Goal: Task Accomplishment & Management: Manage account settings

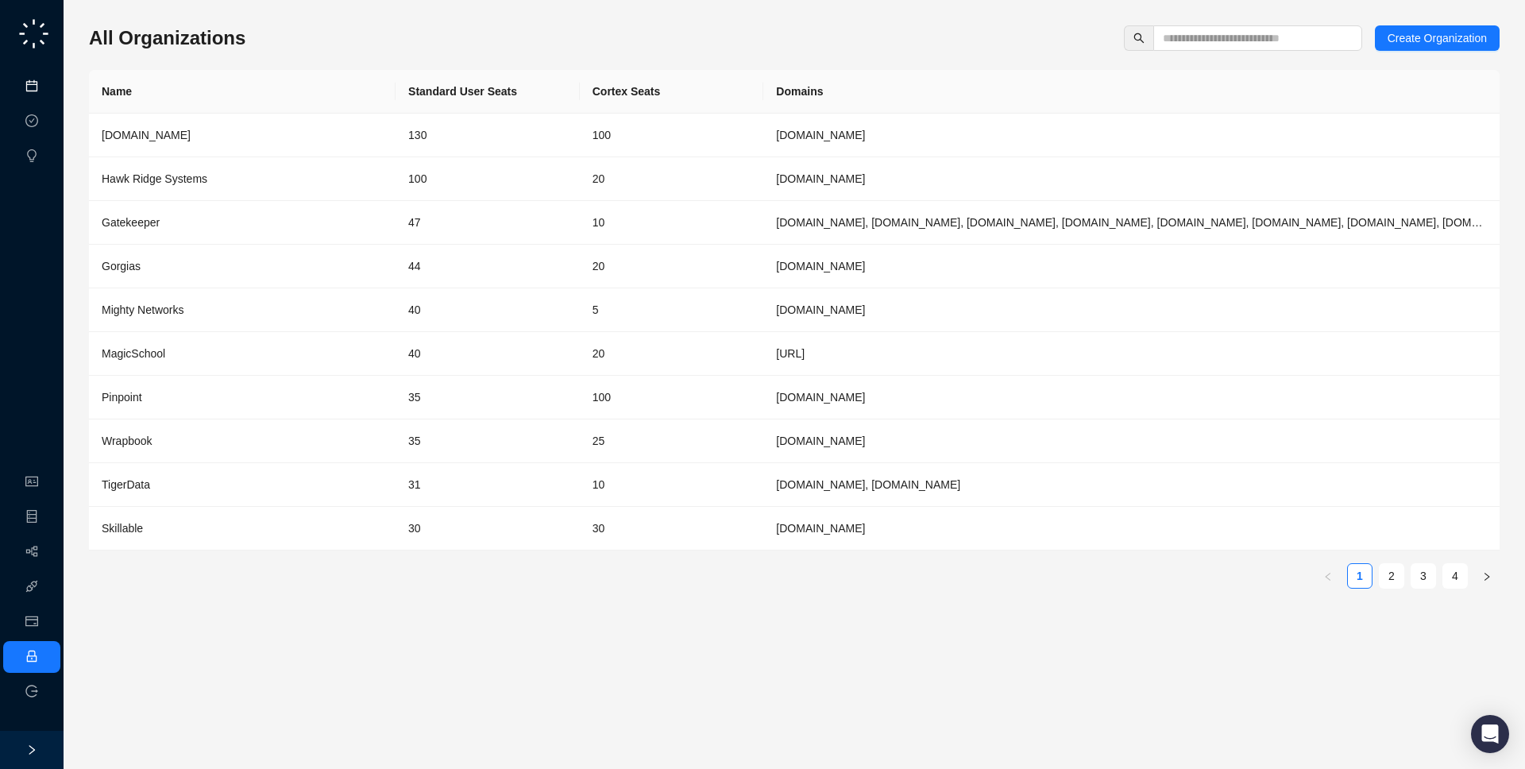
click at [46, 93] on link "Meetings & Calls" at bounding box center [87, 86] width 83 height 13
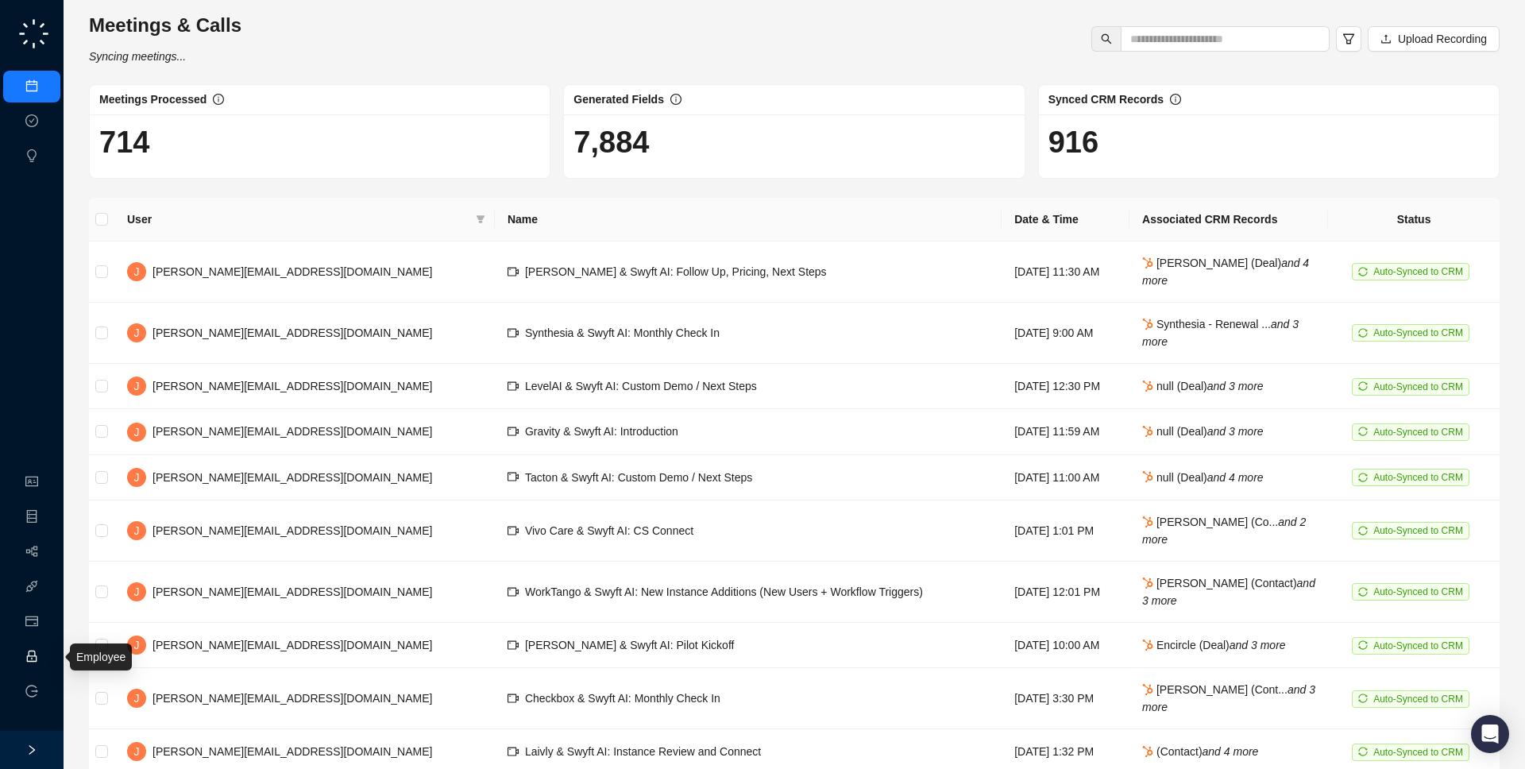
click at [46, 651] on link "Employee" at bounding box center [70, 657] width 49 height 13
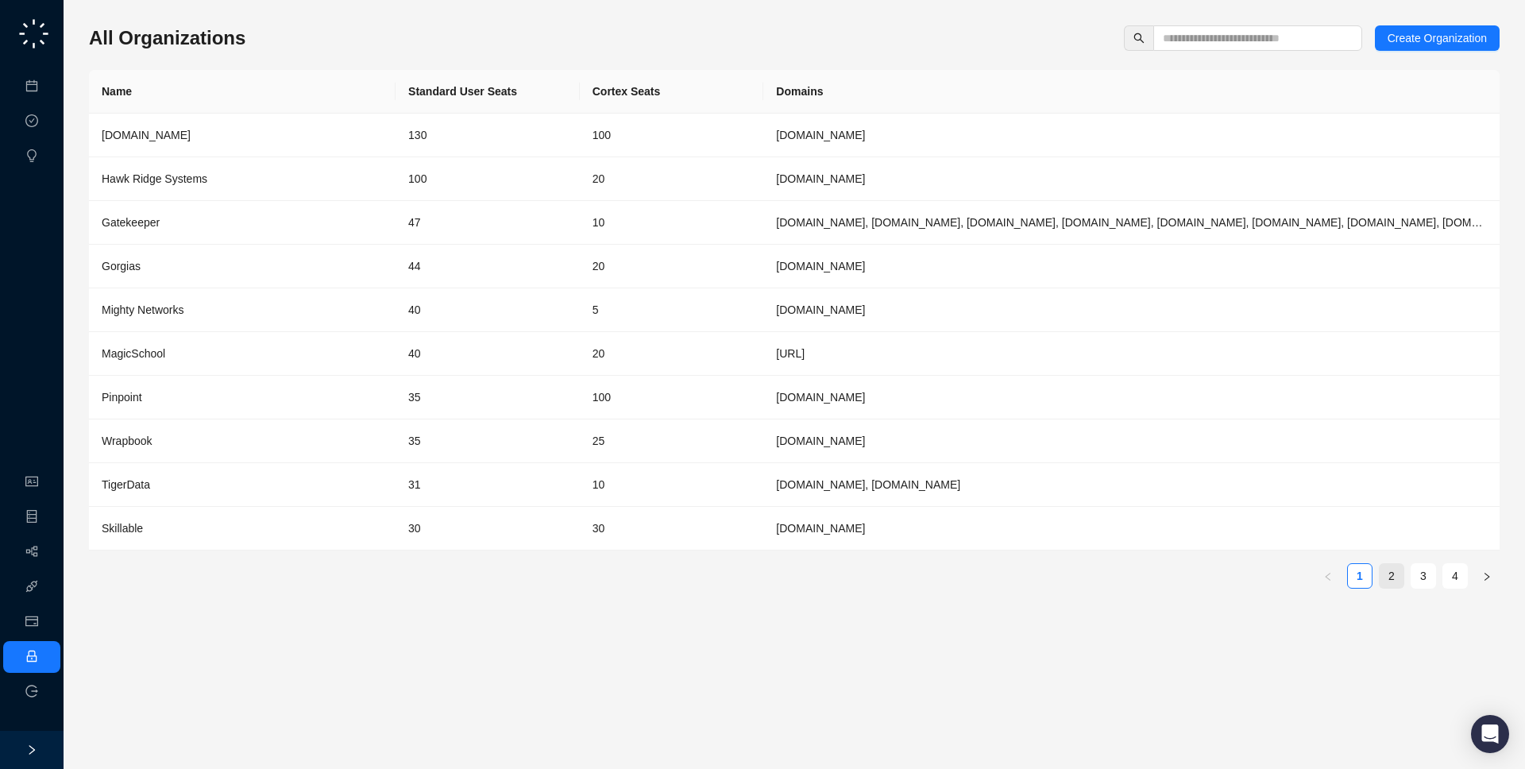
click at [1395, 585] on link "2" at bounding box center [1392, 576] width 24 height 24
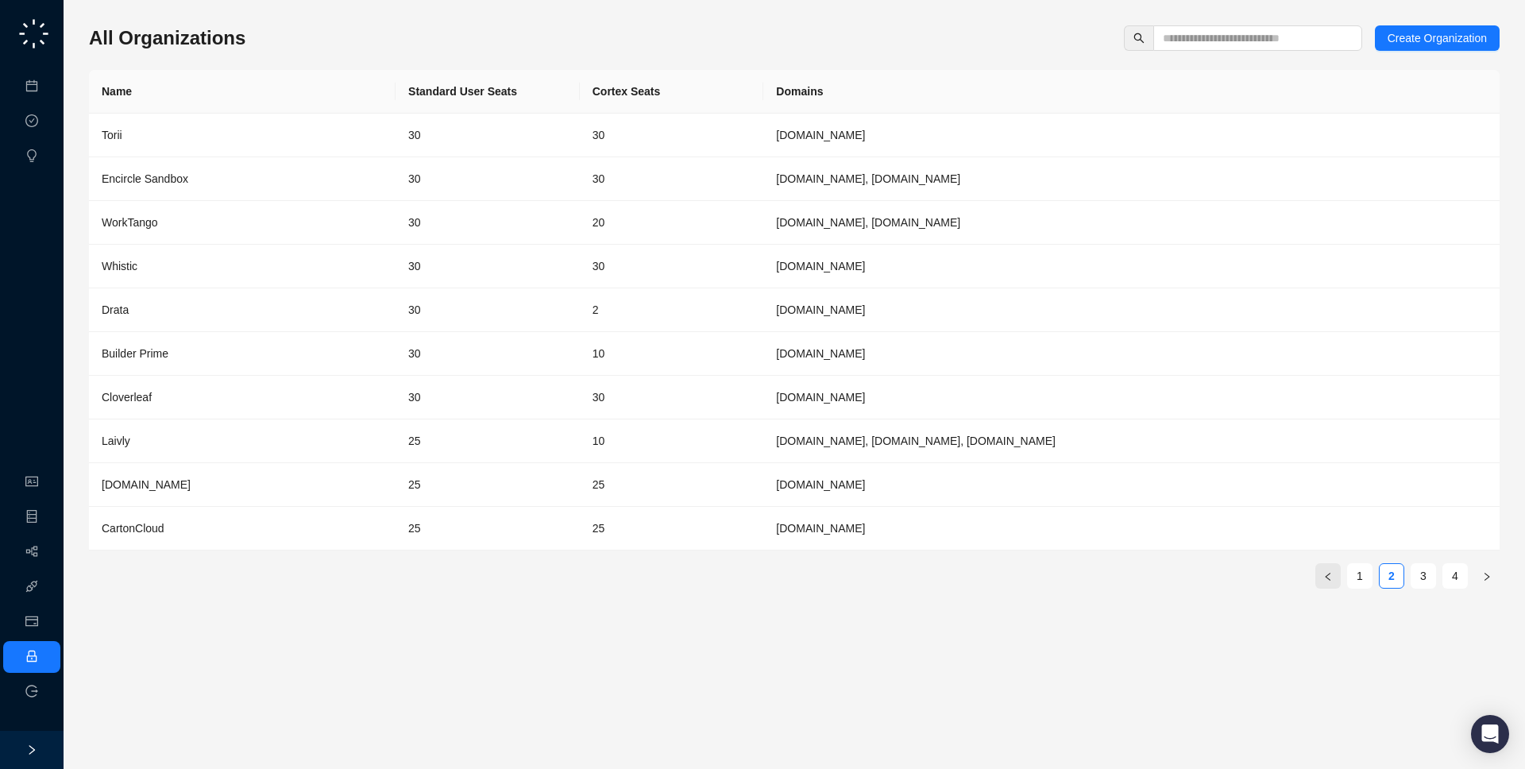
click at [1339, 583] on button "button" at bounding box center [1327, 575] width 25 height 25
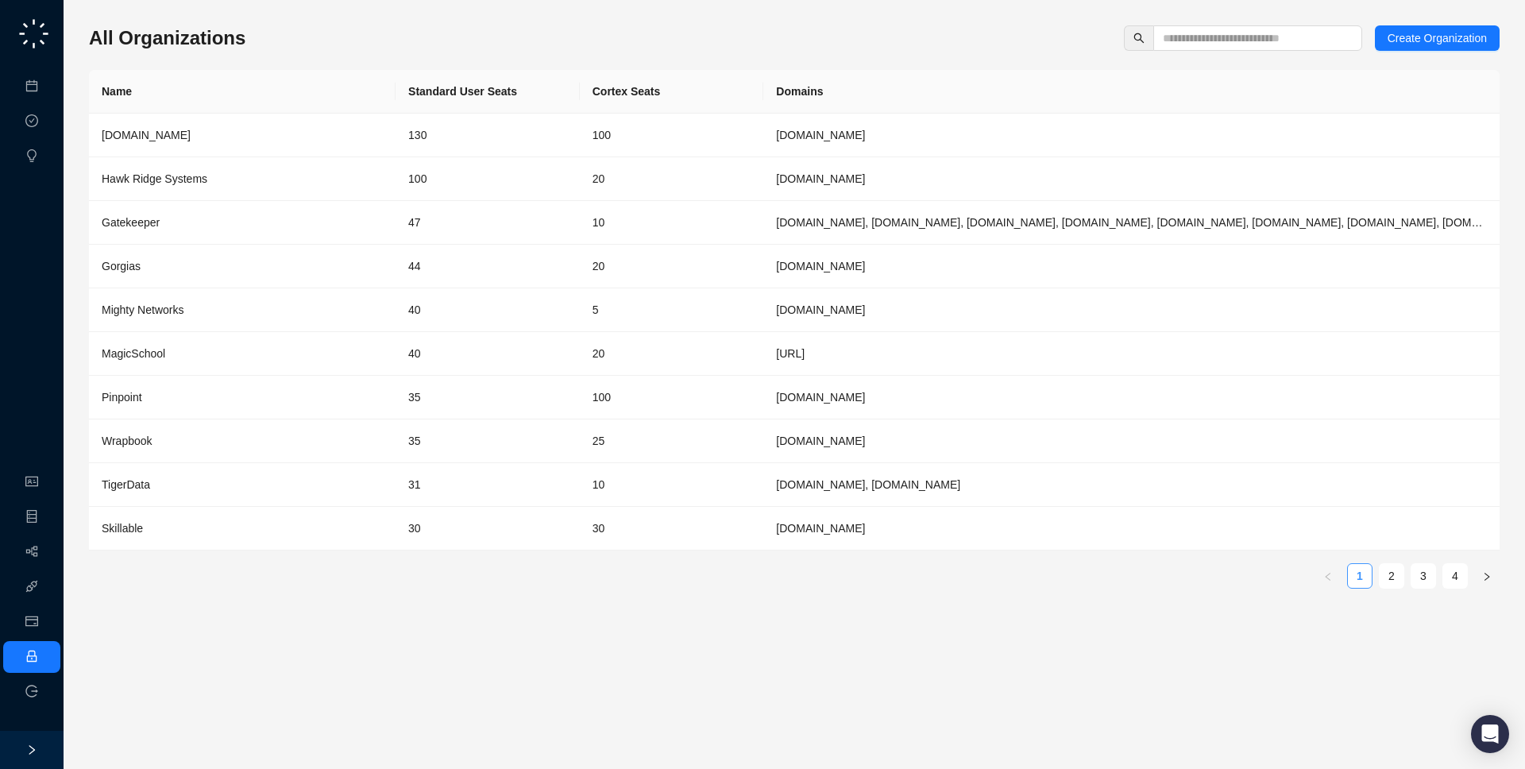
click at [1358, 578] on link "1" at bounding box center [1360, 576] width 24 height 24
click at [577, 520] on td "30" at bounding box center [488, 529] width 184 height 44
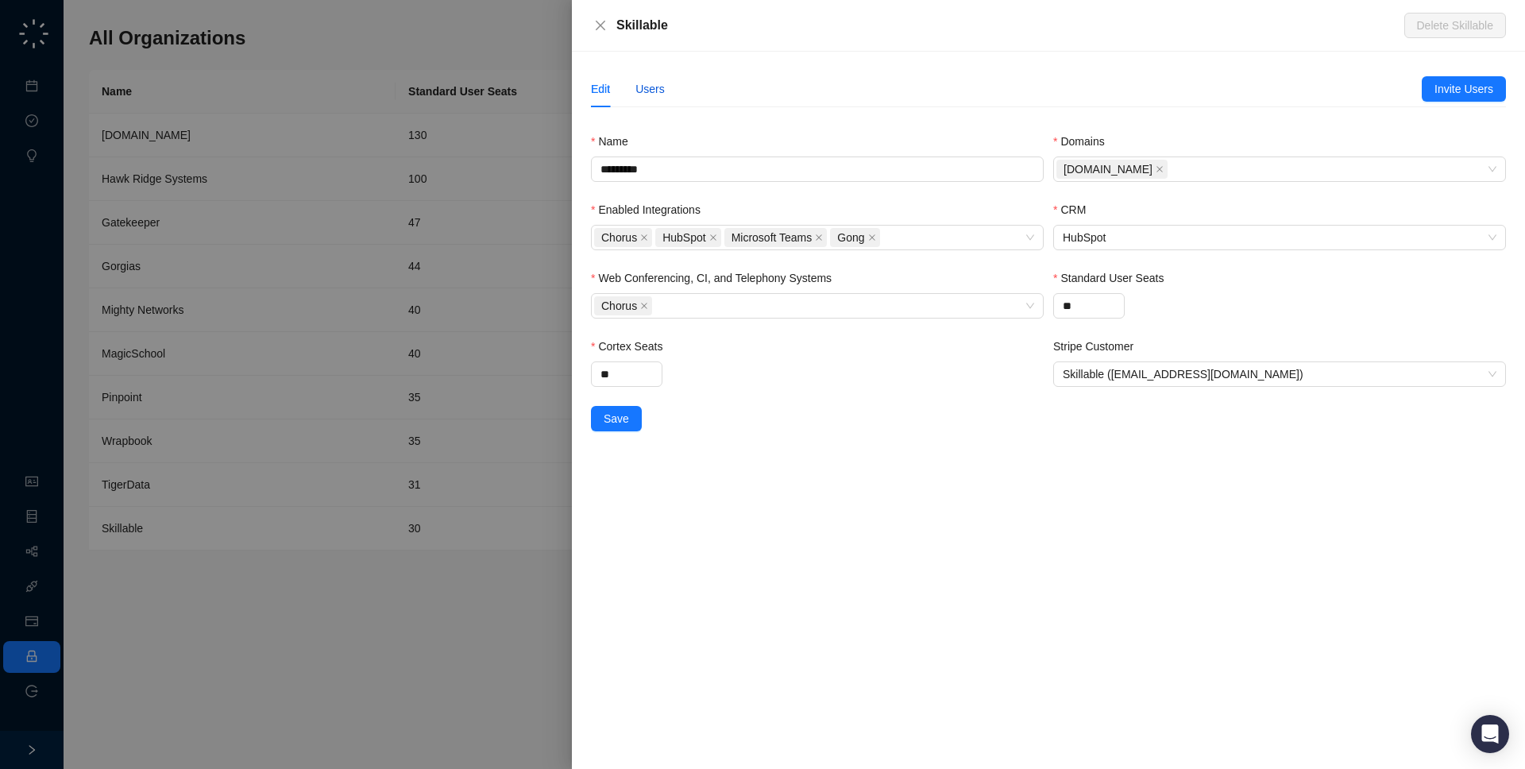
click at [643, 93] on div "Users" at bounding box center [649, 88] width 29 height 17
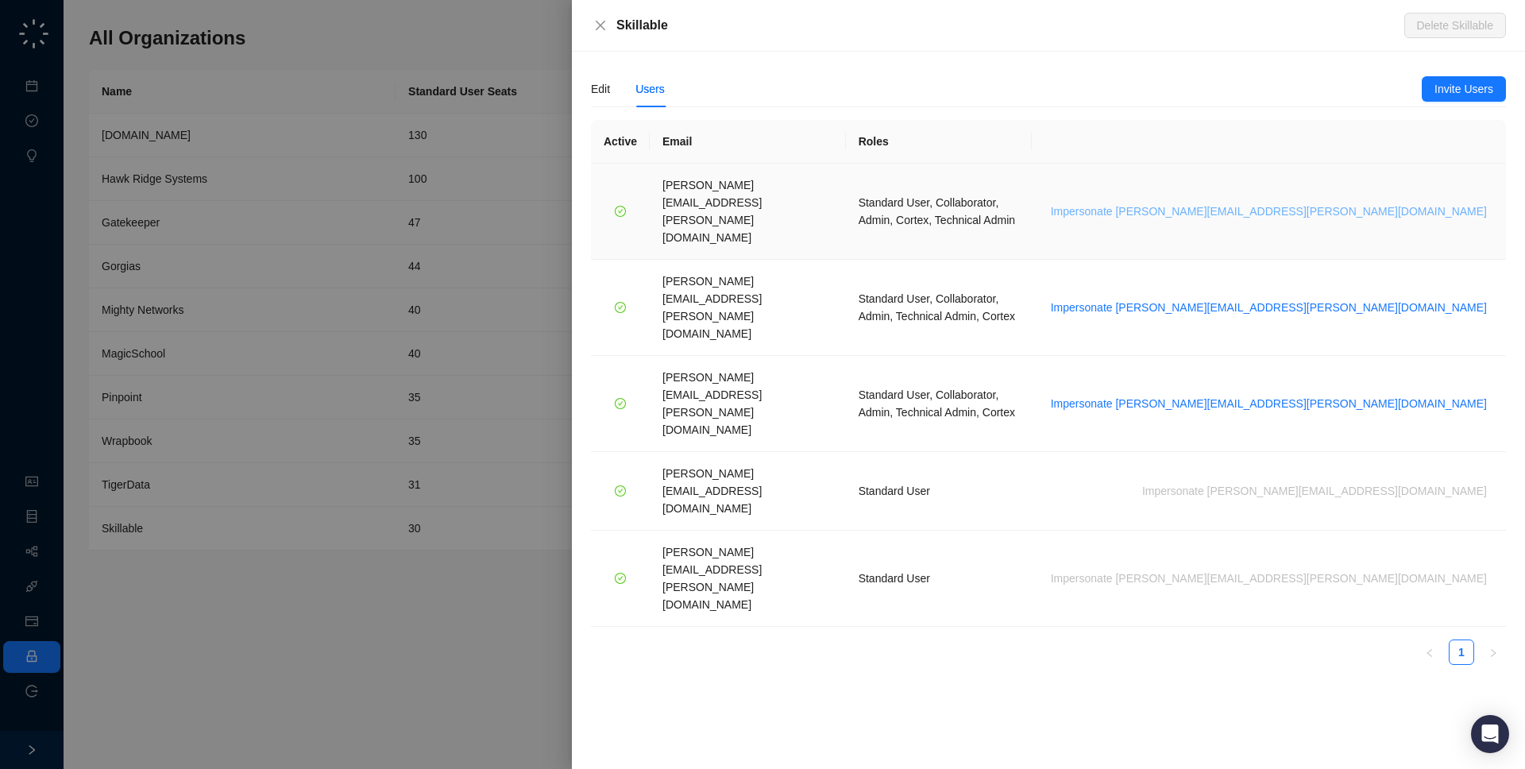
click at [1433, 203] on span "Impersonate brian.olsen@skillable.com" at bounding box center [1269, 211] width 436 height 17
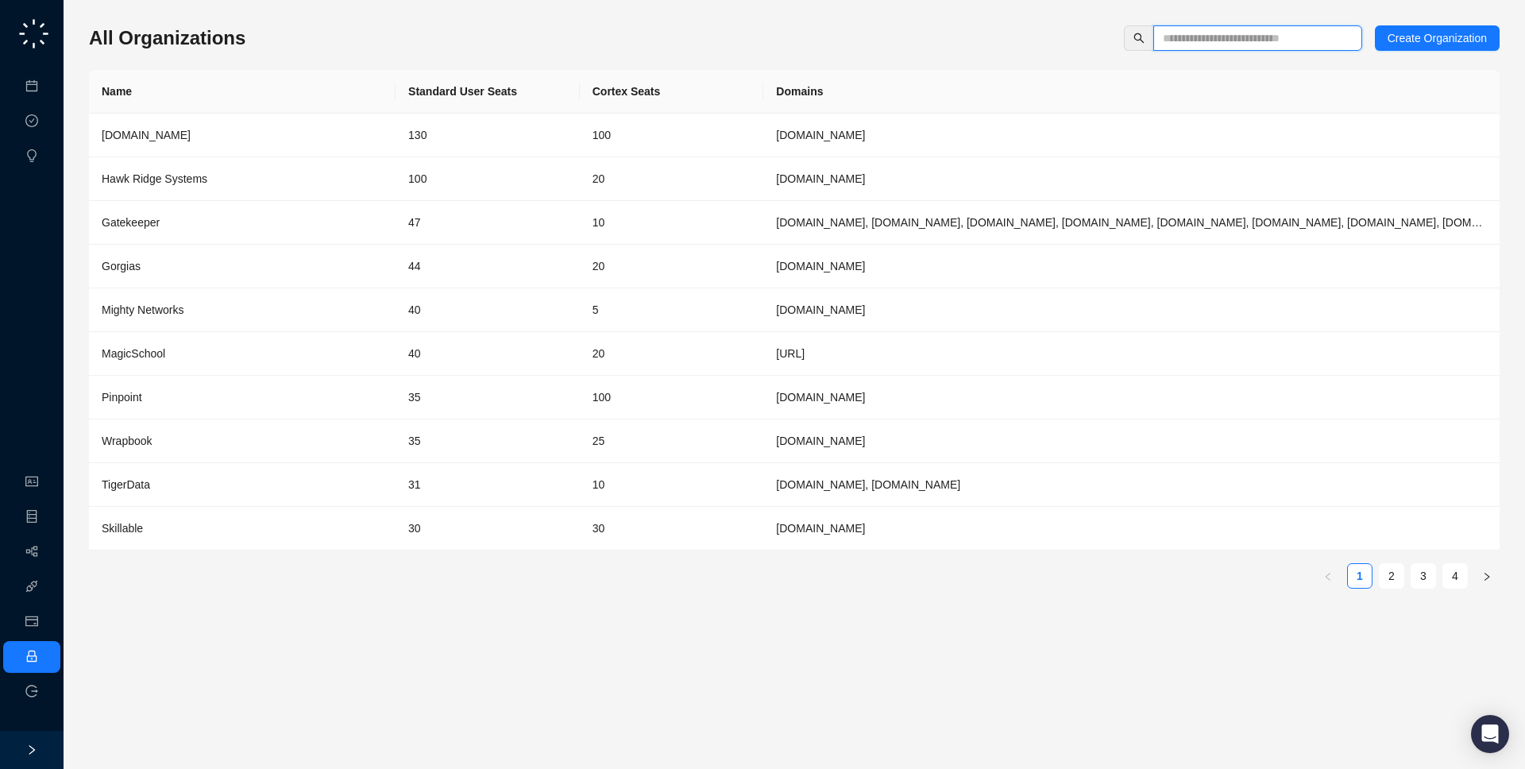
click at [1174, 46] on input "text" at bounding box center [1251, 37] width 177 height 17
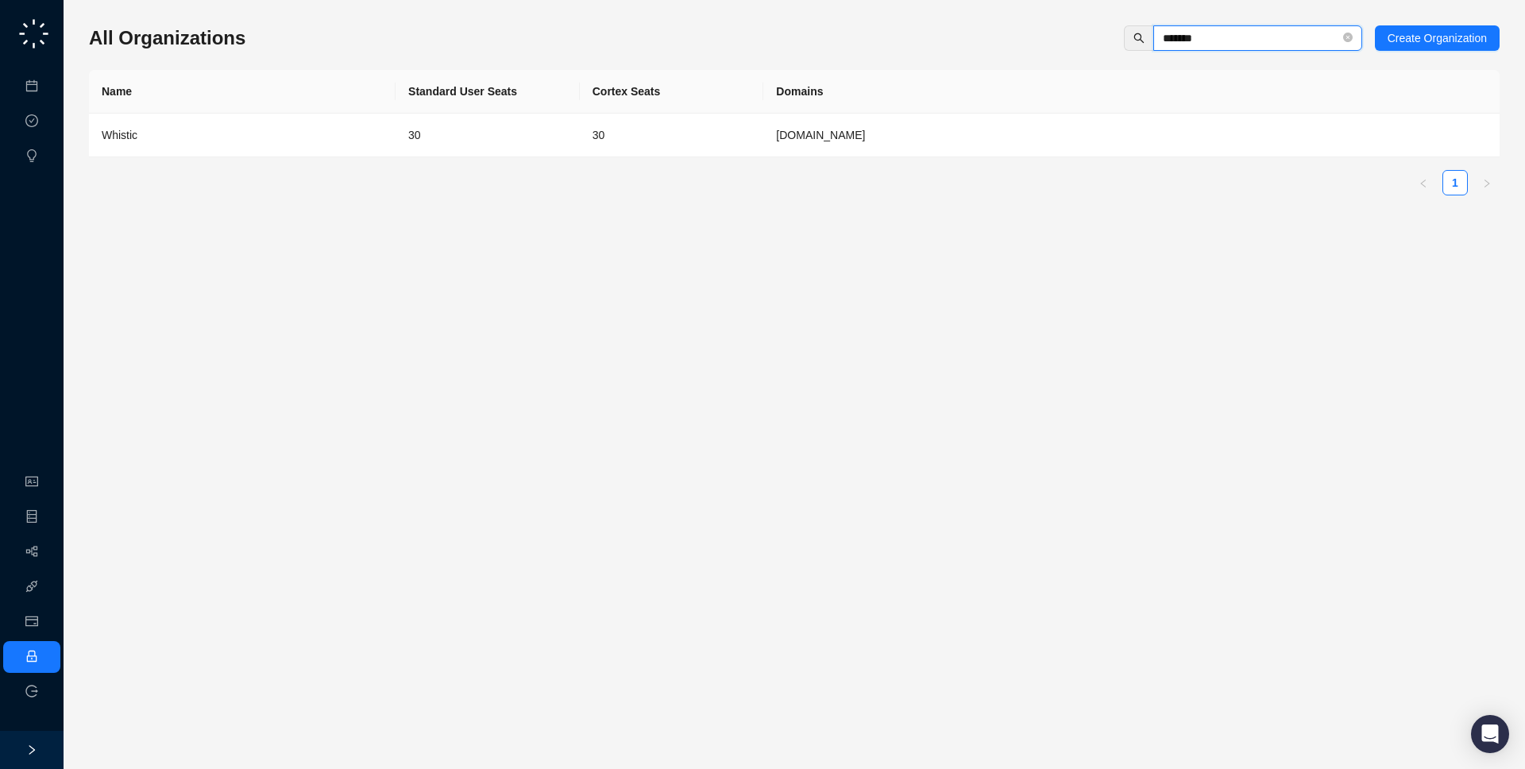
type input "*******"
click at [950, 141] on td "[DOMAIN_NAME]" at bounding box center [1131, 136] width 736 height 44
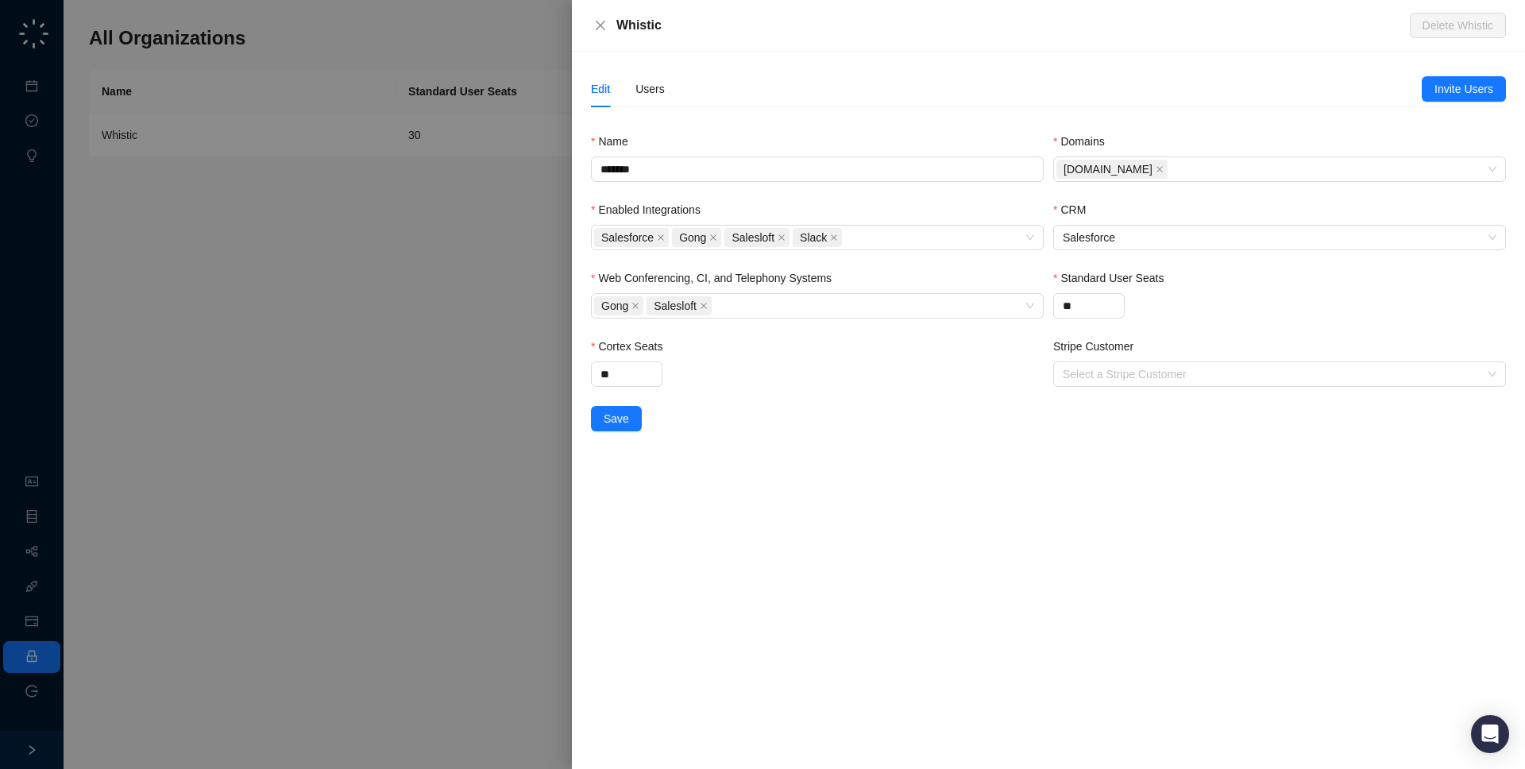
click at [788, 53] on div "Whistic Delete Whistic Edit Users Invite Users Name ******* Domains whistic.com…" at bounding box center [1048, 384] width 953 height 769
click at [647, 85] on div "Users" at bounding box center [649, 88] width 29 height 17
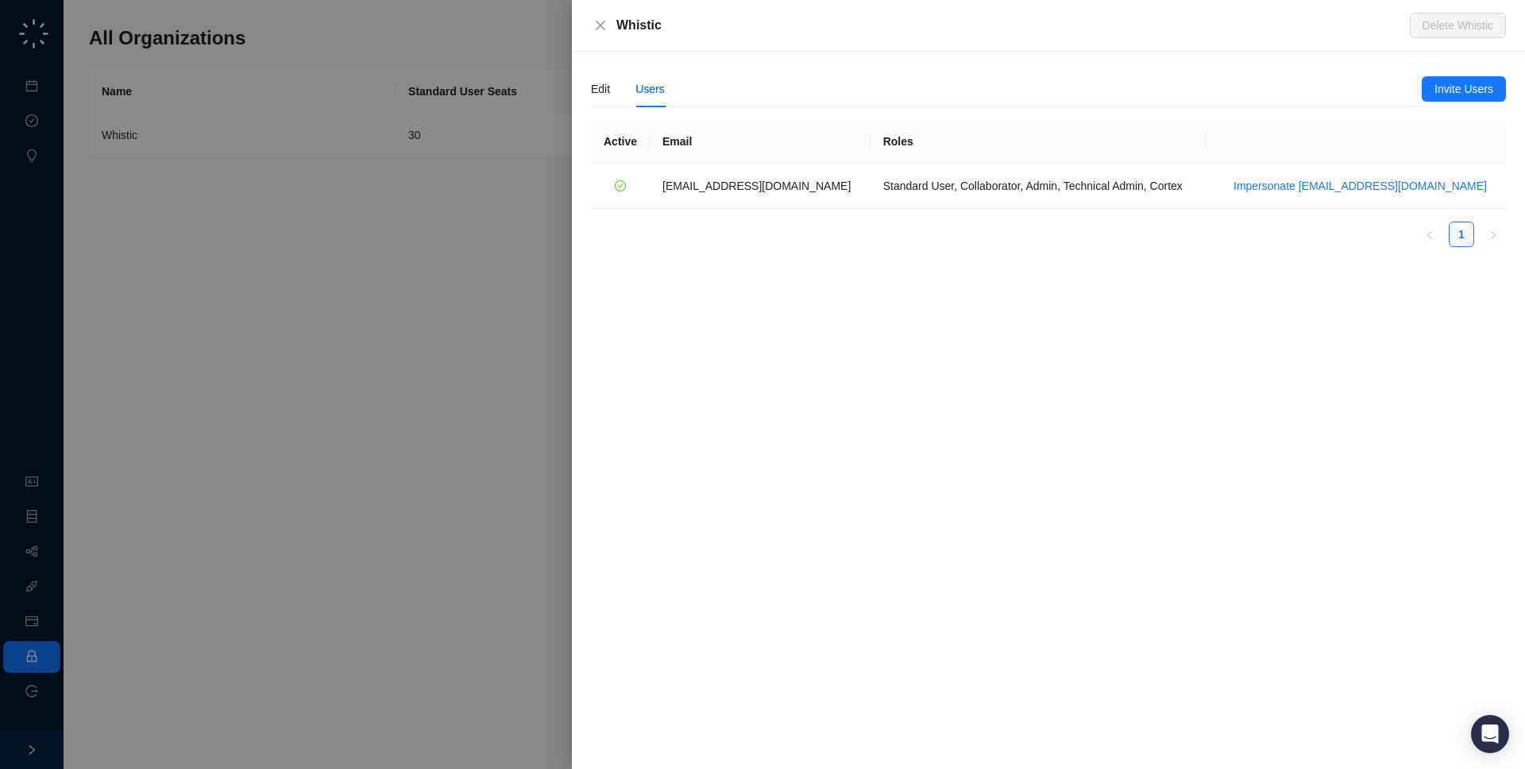
click at [890, 160] on th "Roles" at bounding box center [1038, 142] width 335 height 44
click at [925, 191] on td "Standard User, Collaborator, Admin, Technical Admin, Cortex" at bounding box center [1038, 186] width 335 height 45
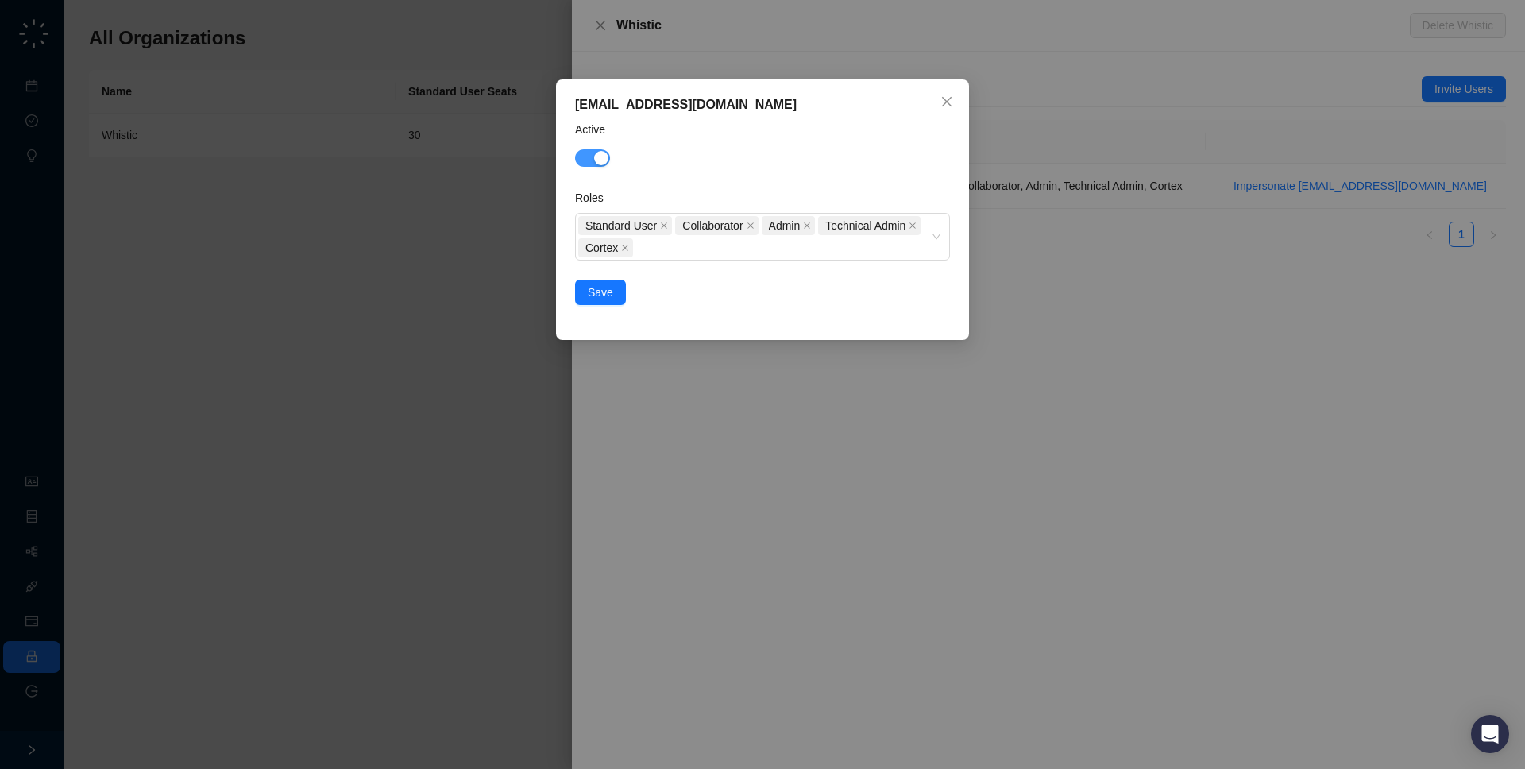
click at [606, 160] on div "button" at bounding box center [601, 158] width 14 height 14
click at [592, 299] on span "Save" at bounding box center [600, 292] width 25 height 17
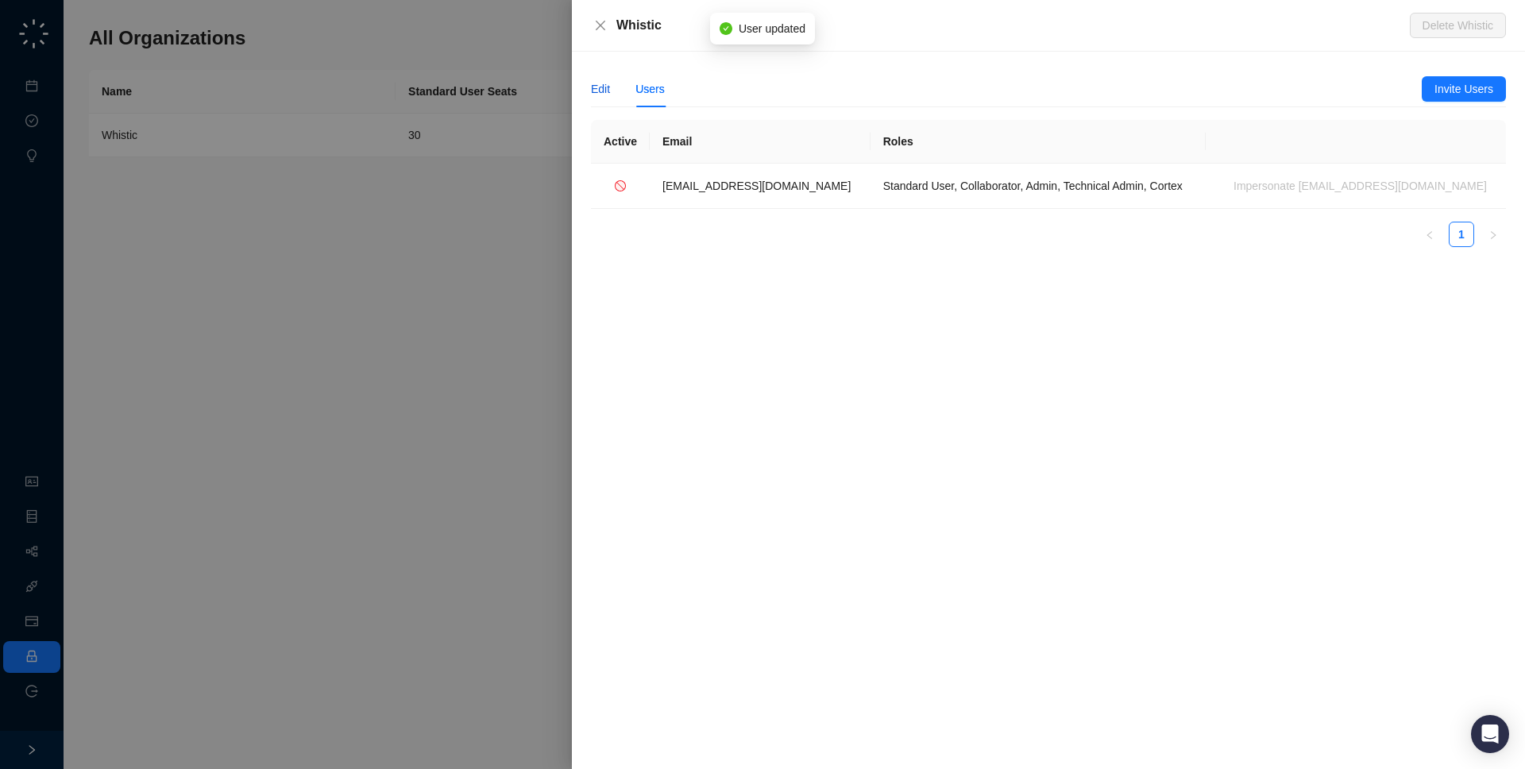
click at [602, 87] on div "Edit" at bounding box center [600, 88] width 19 height 17
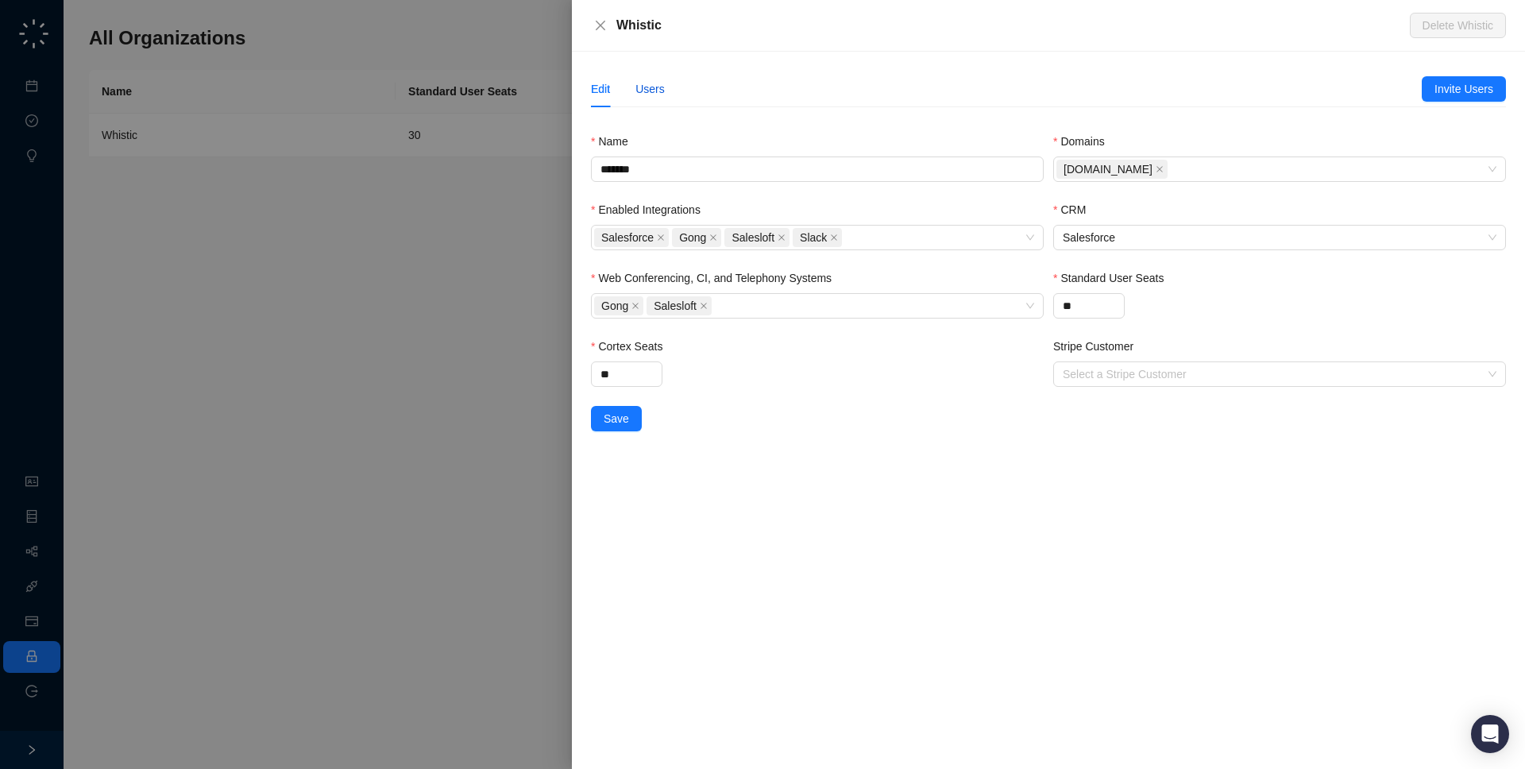
click at [640, 88] on div "Users" at bounding box center [649, 88] width 29 height 17
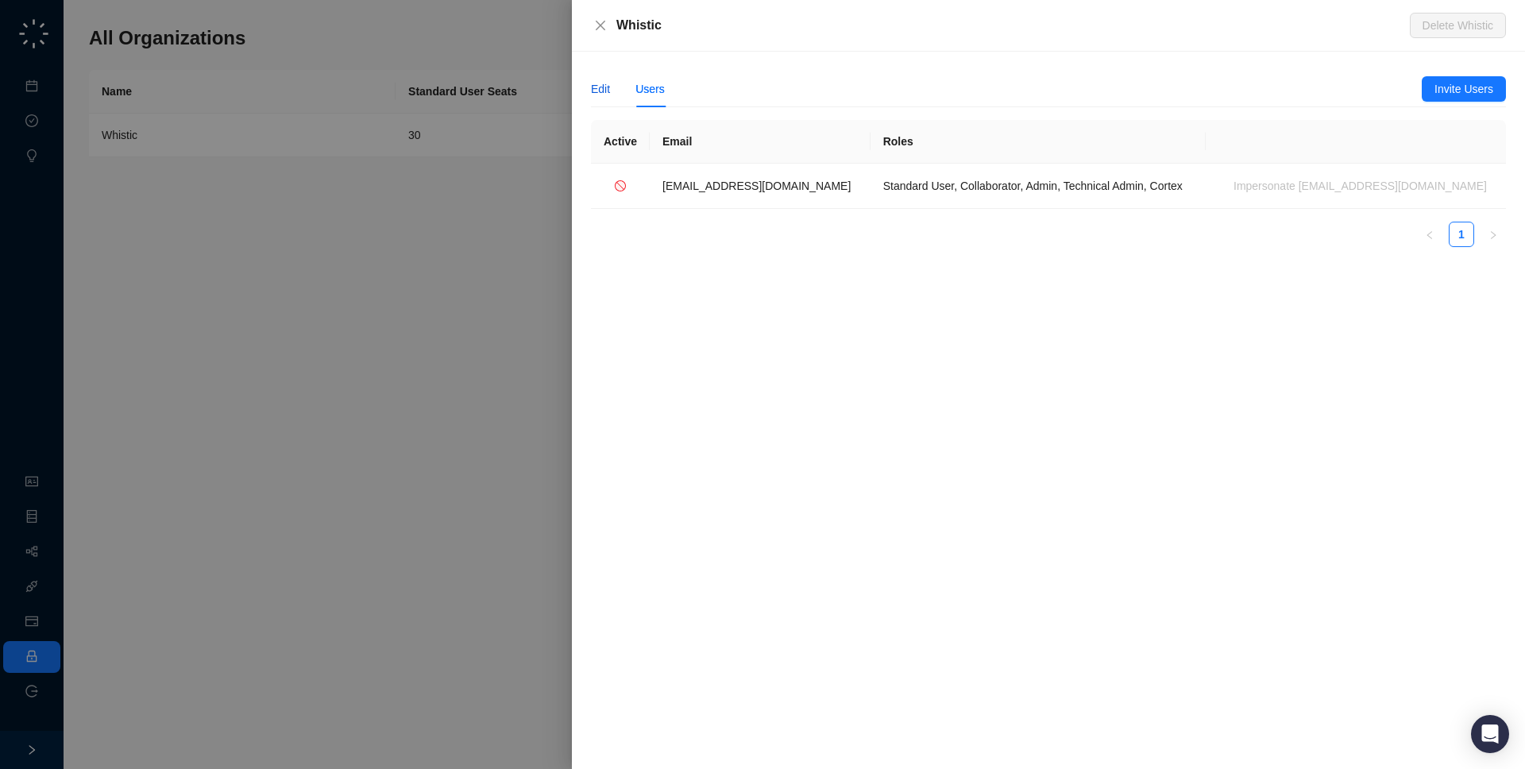
click at [608, 90] on div "Edit" at bounding box center [600, 88] width 19 height 17
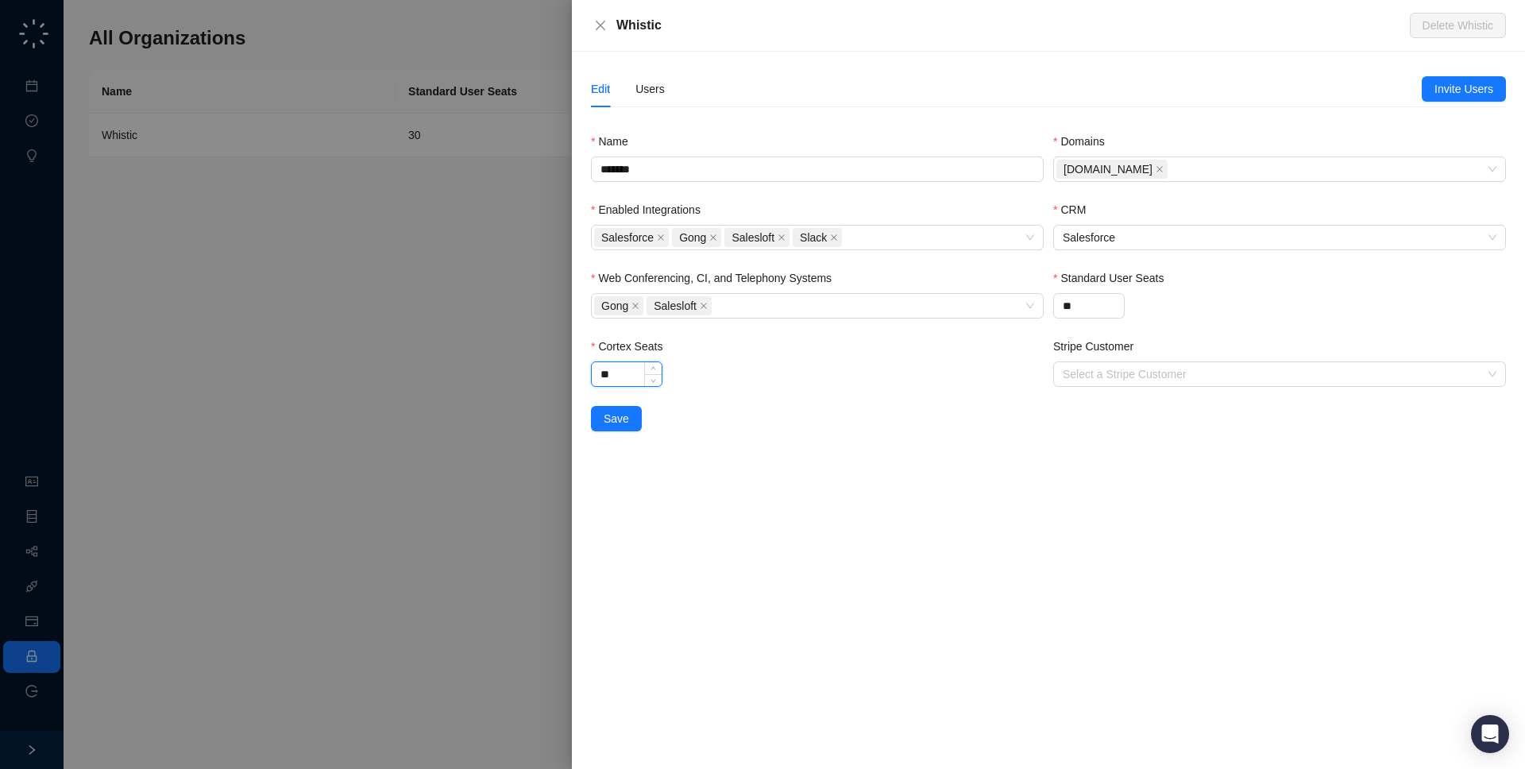
click at [610, 373] on input "**" at bounding box center [627, 374] width 70 height 24
type input "*"
click at [1068, 306] on input "**" at bounding box center [1089, 306] width 70 height 24
type input "*"
click at [851, 485] on div "Edit Users Invite Users Name ******* Domains whistic.com Enabled Integrations S…" at bounding box center [1048, 410] width 953 height 717
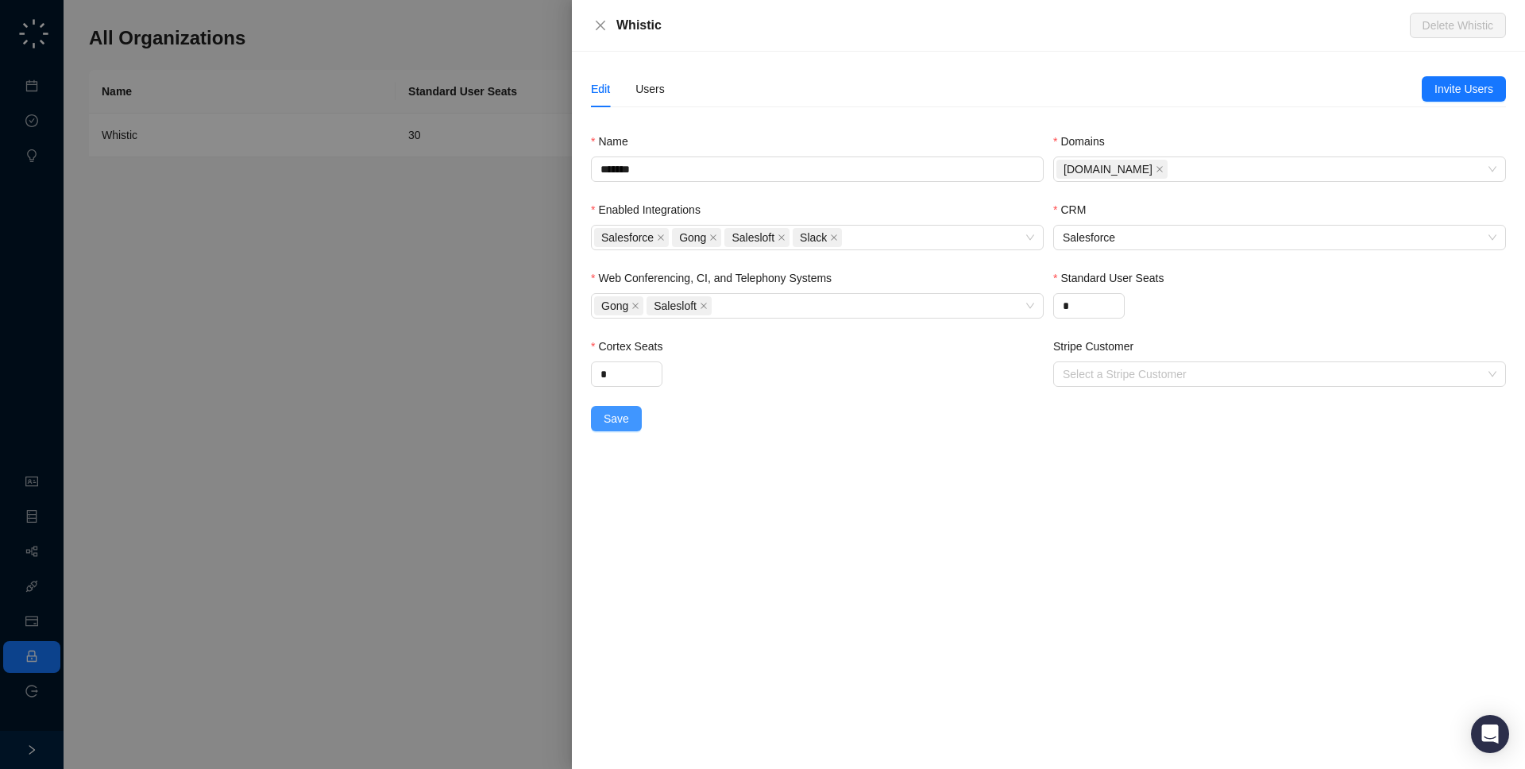
click at [601, 425] on button "Save" at bounding box center [616, 418] width 51 height 25
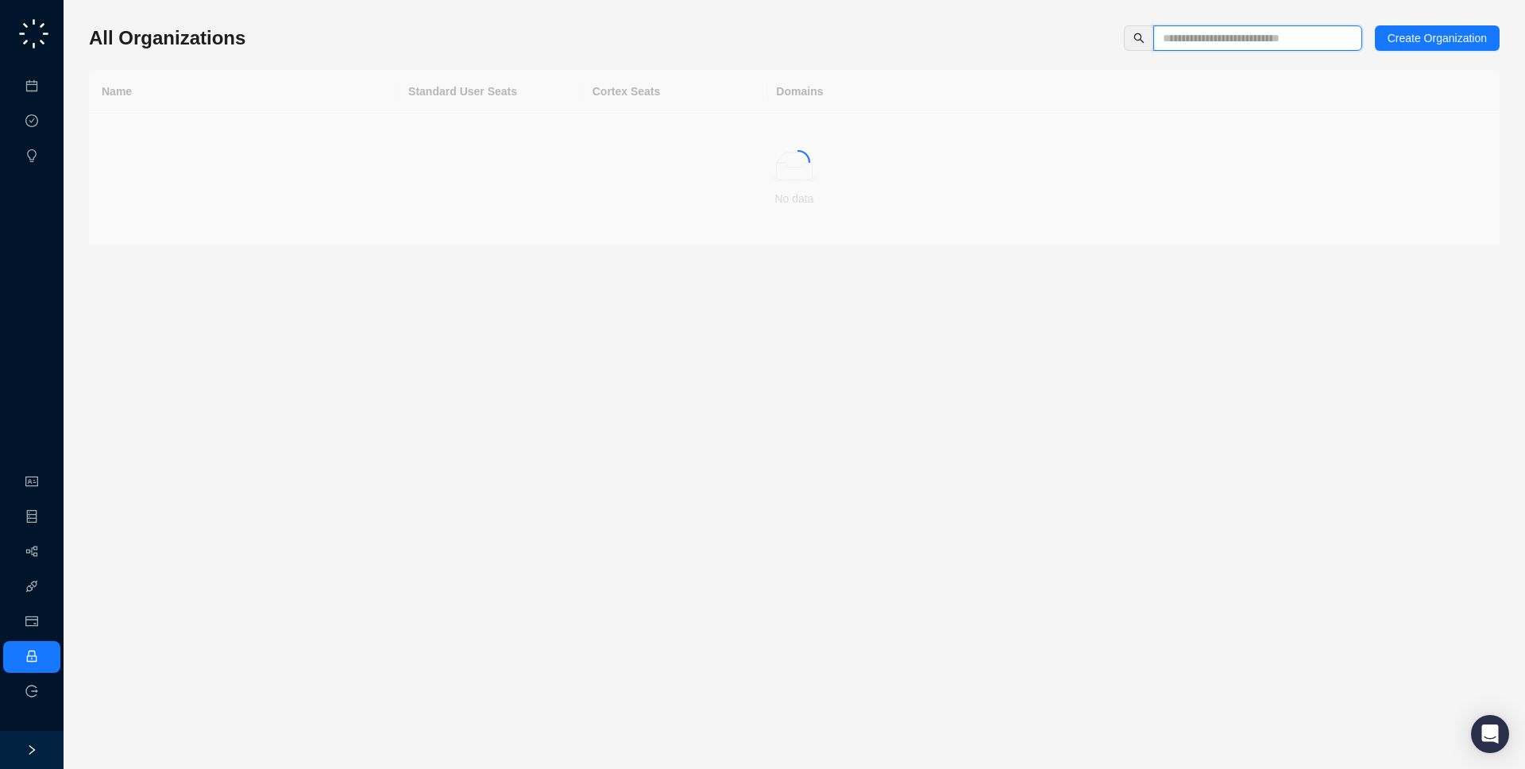
click at [1227, 33] on input "text" at bounding box center [1251, 37] width 177 height 17
type input "*****"
click at [956, 130] on td "[DOMAIN_NAME]" at bounding box center [1131, 136] width 736 height 44
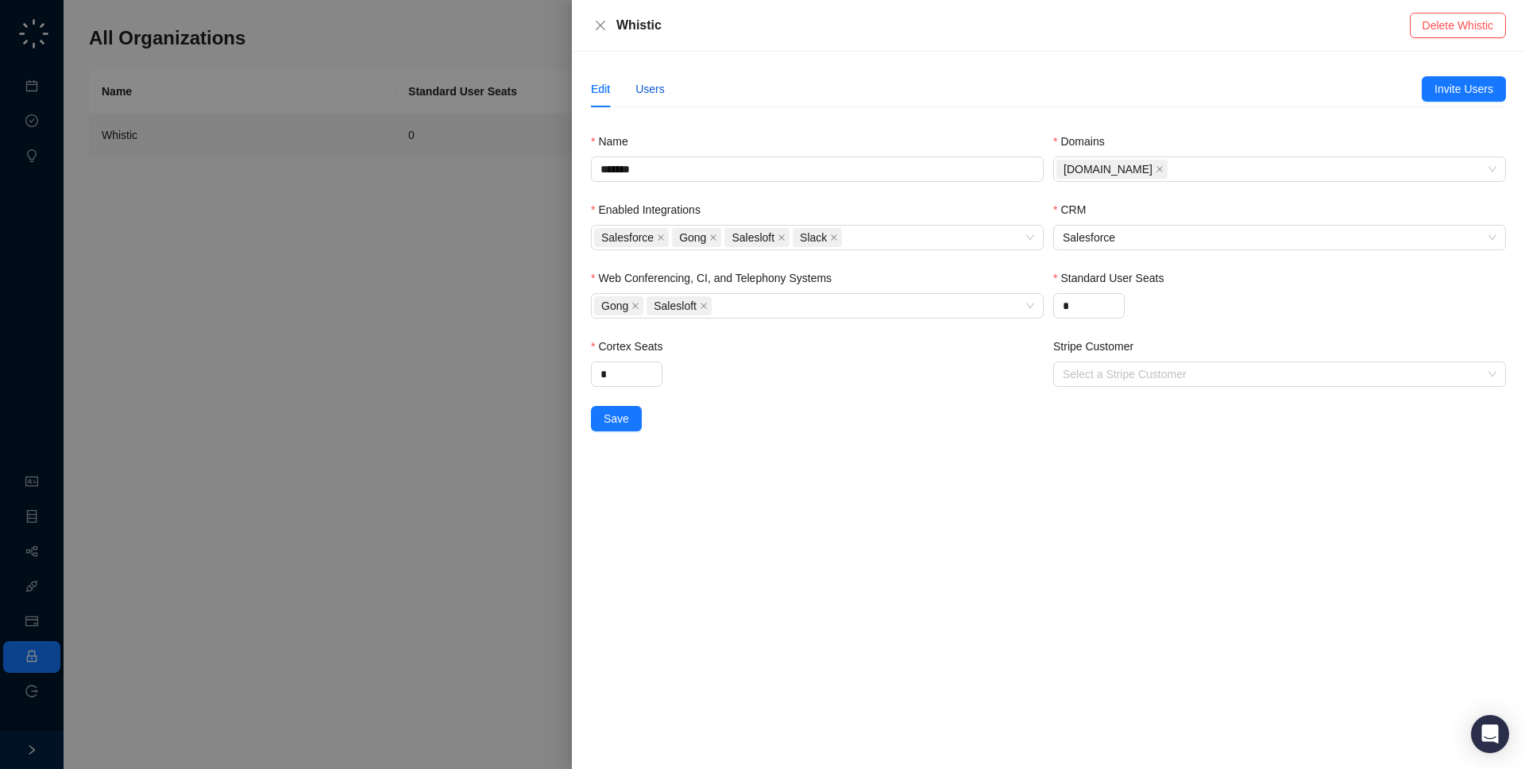
click at [648, 87] on div "Users" at bounding box center [649, 88] width 29 height 17
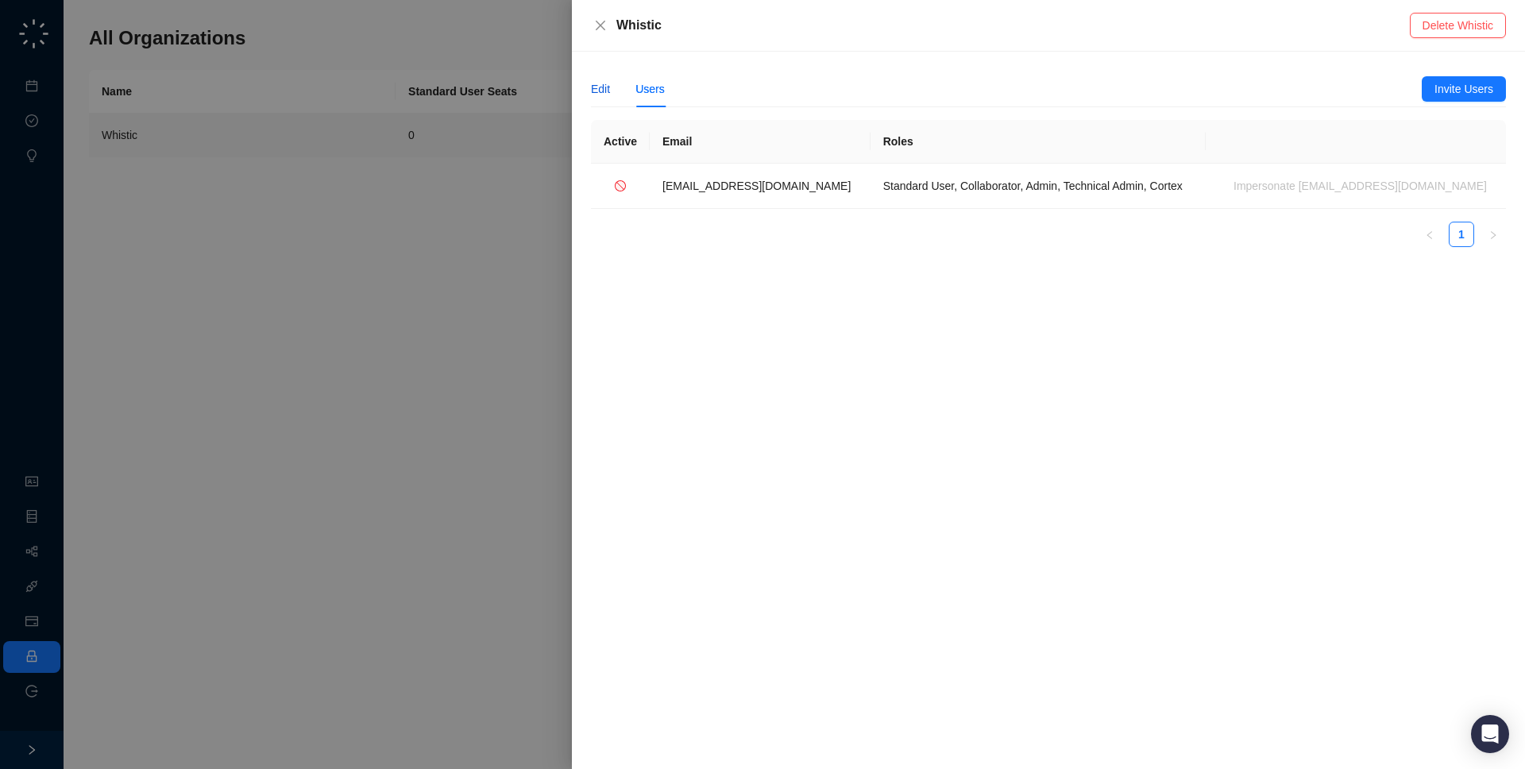
click at [595, 91] on div "Edit" at bounding box center [600, 88] width 19 height 17
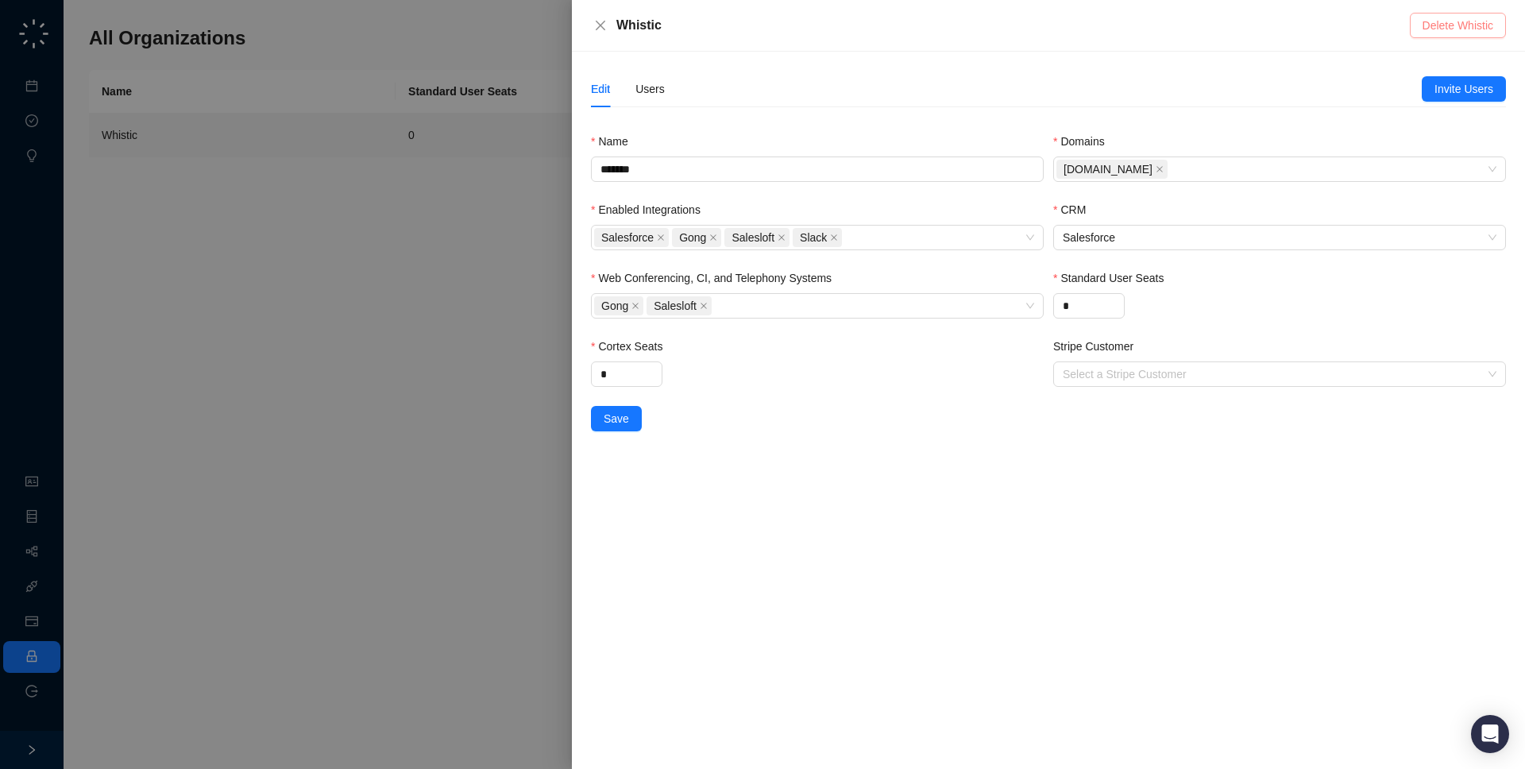
click at [1474, 29] on span "Delete Whistic" at bounding box center [1458, 25] width 71 height 17
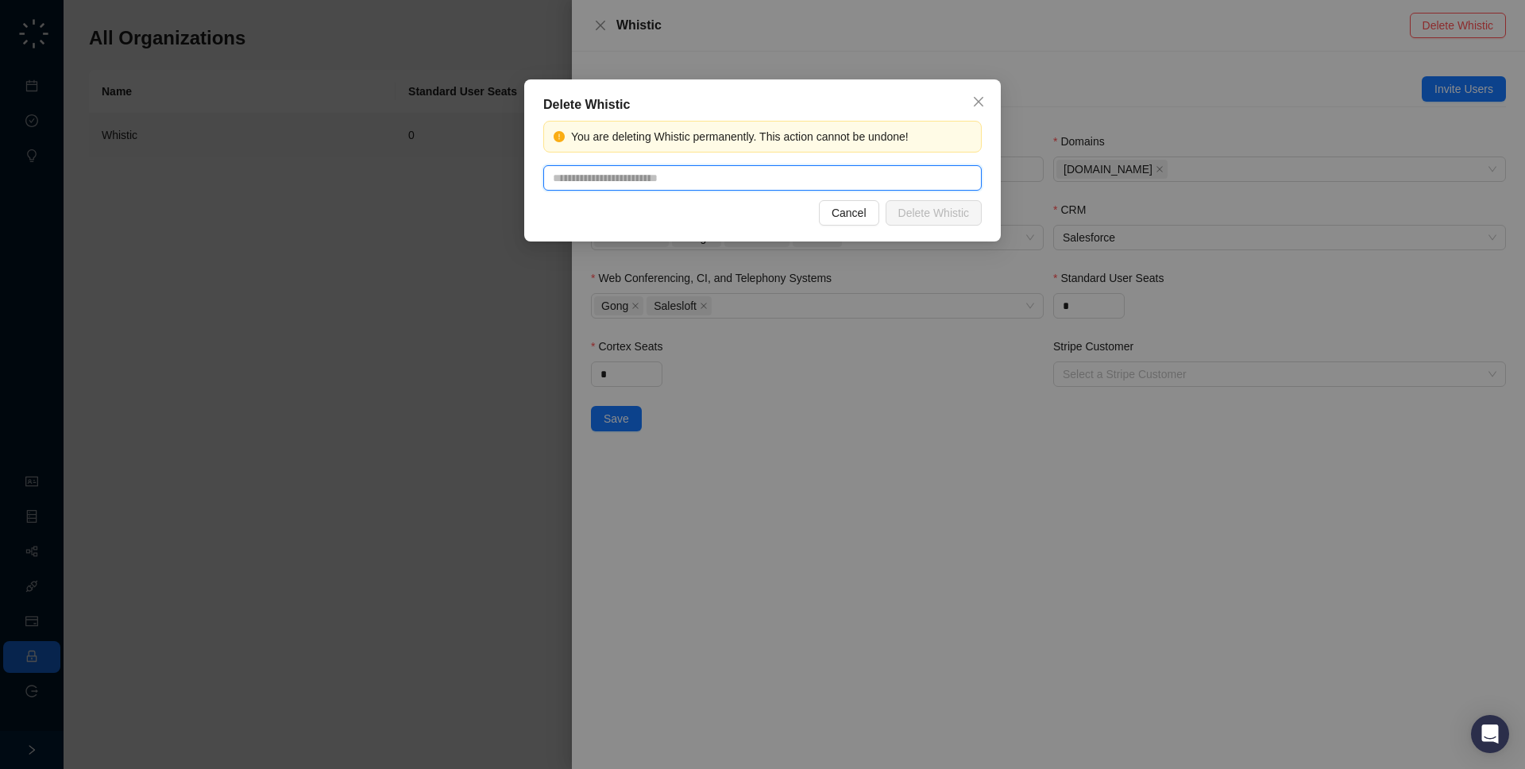
click at [754, 183] on input "text" at bounding box center [762, 177] width 438 height 25
type input "*******"
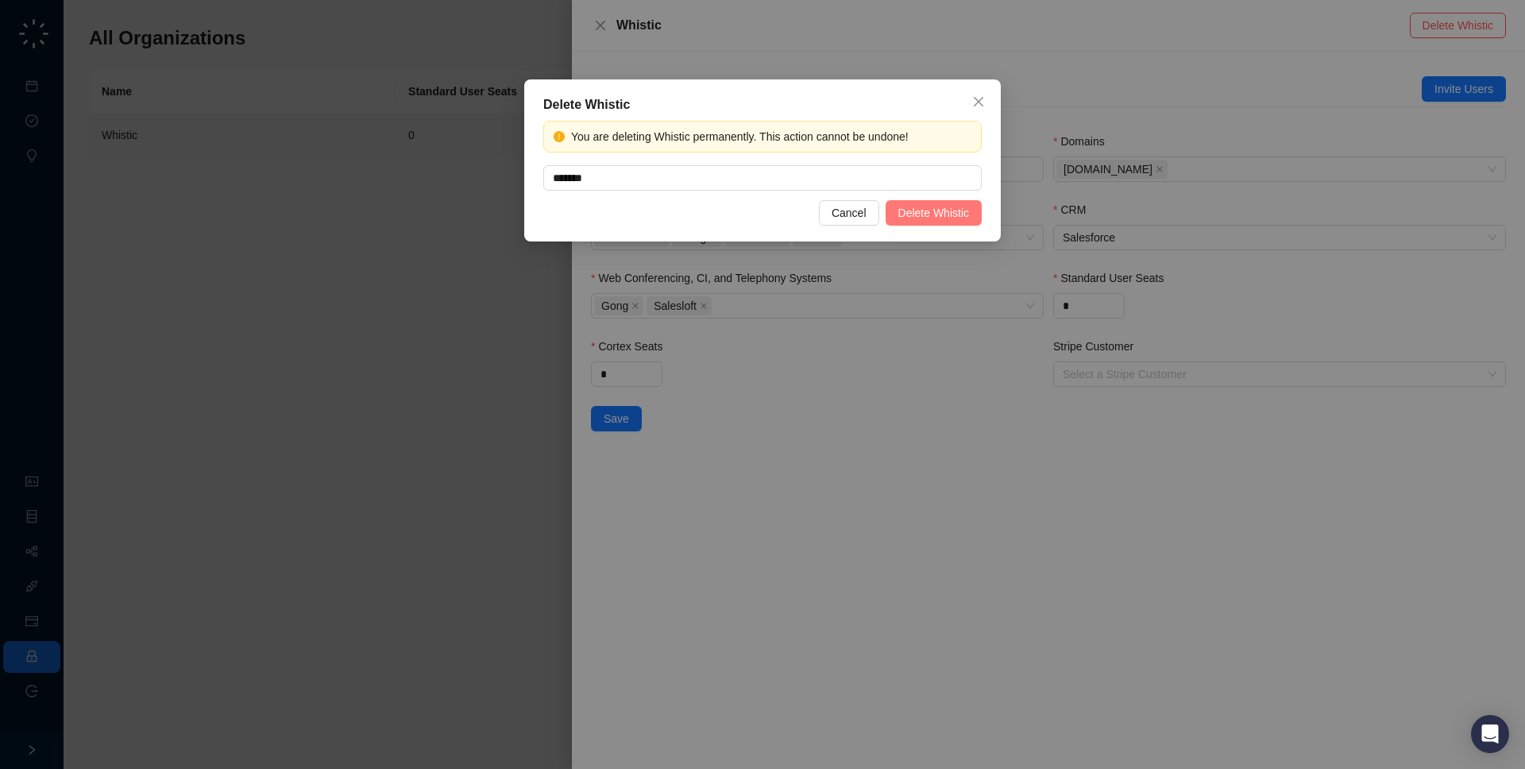
click at [927, 207] on span "Delete Whistic" at bounding box center [933, 212] width 71 height 17
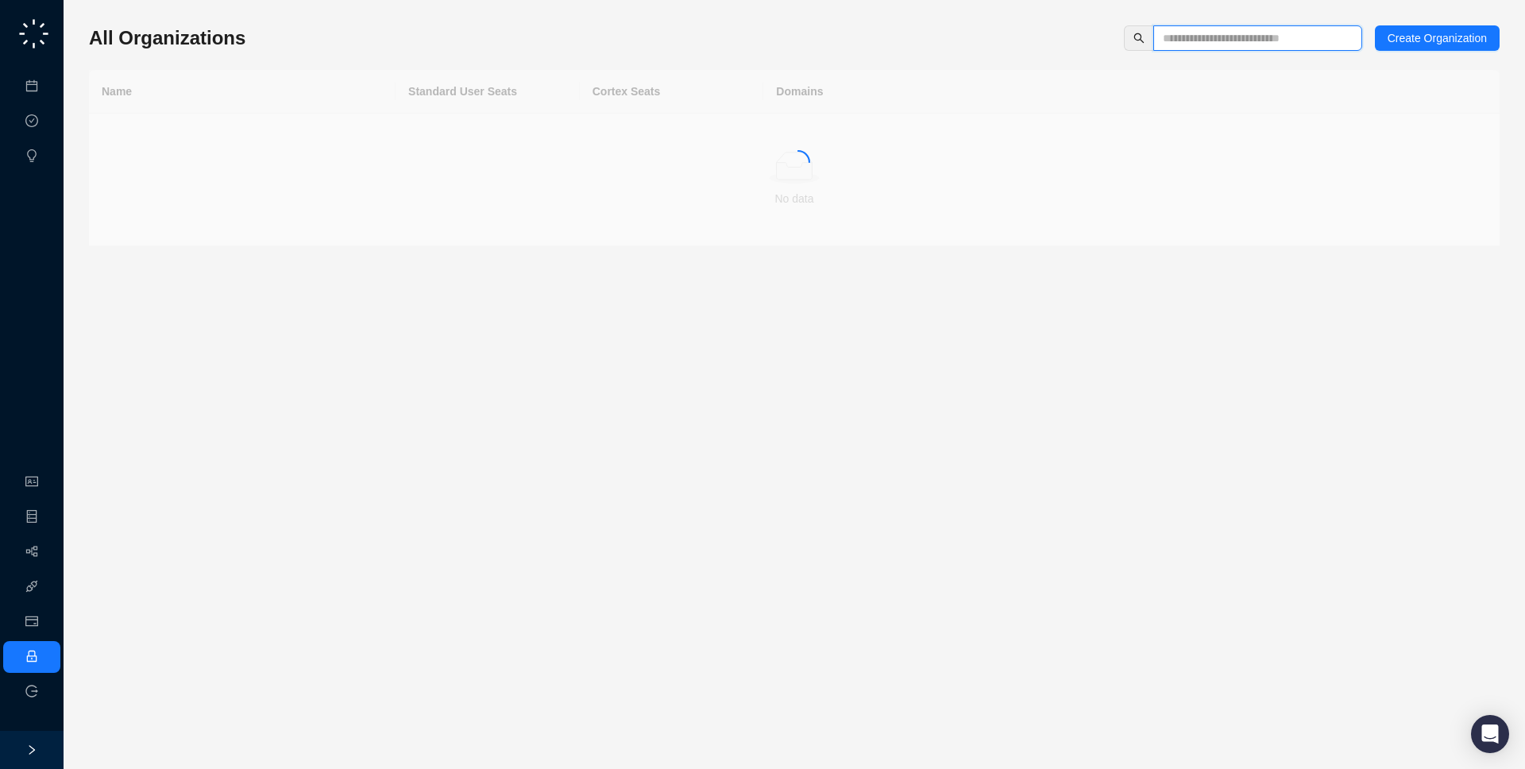
click at [1205, 42] on input "text" at bounding box center [1251, 37] width 177 height 17
type input "***"
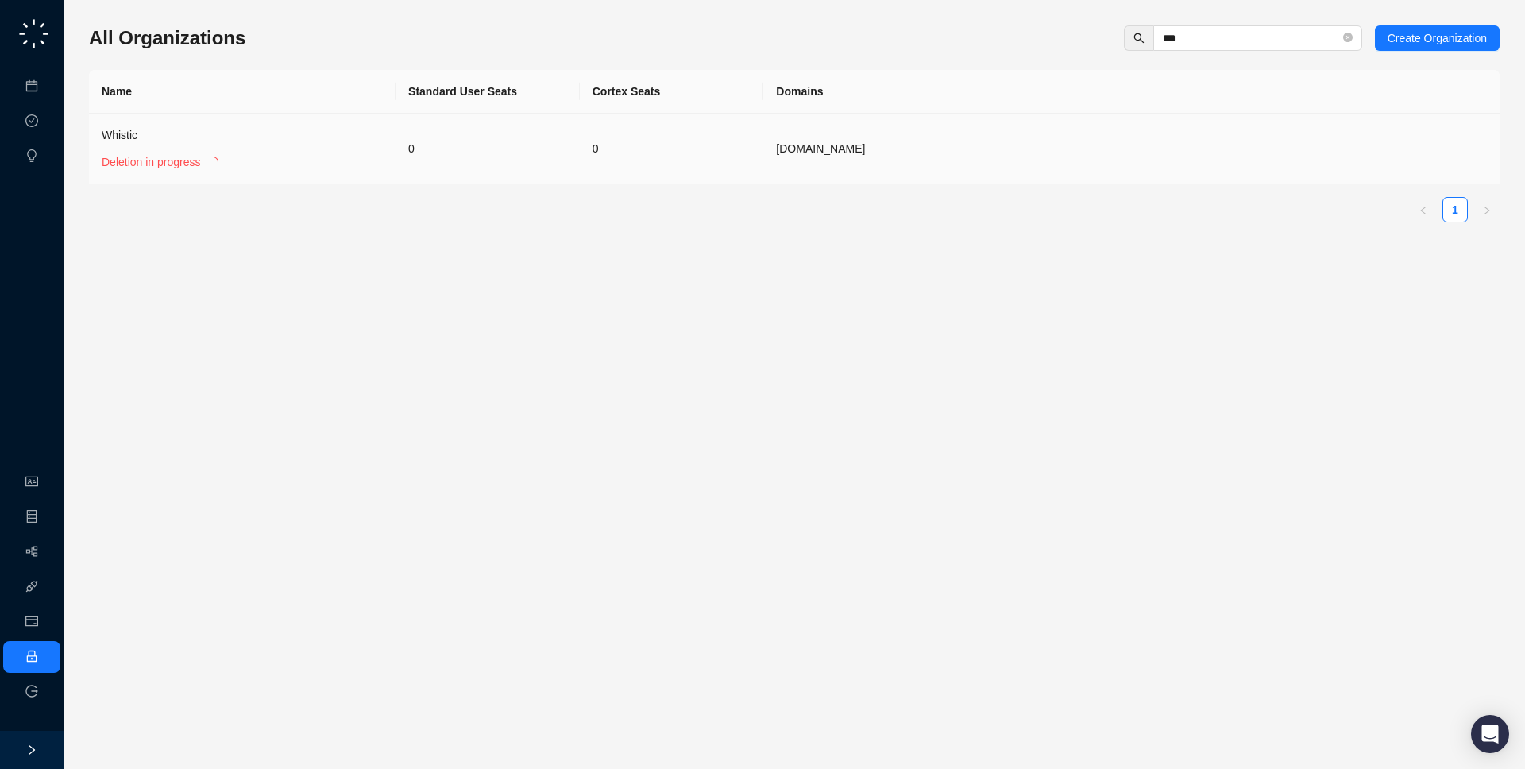
click at [416, 158] on td "0" at bounding box center [488, 149] width 184 height 71
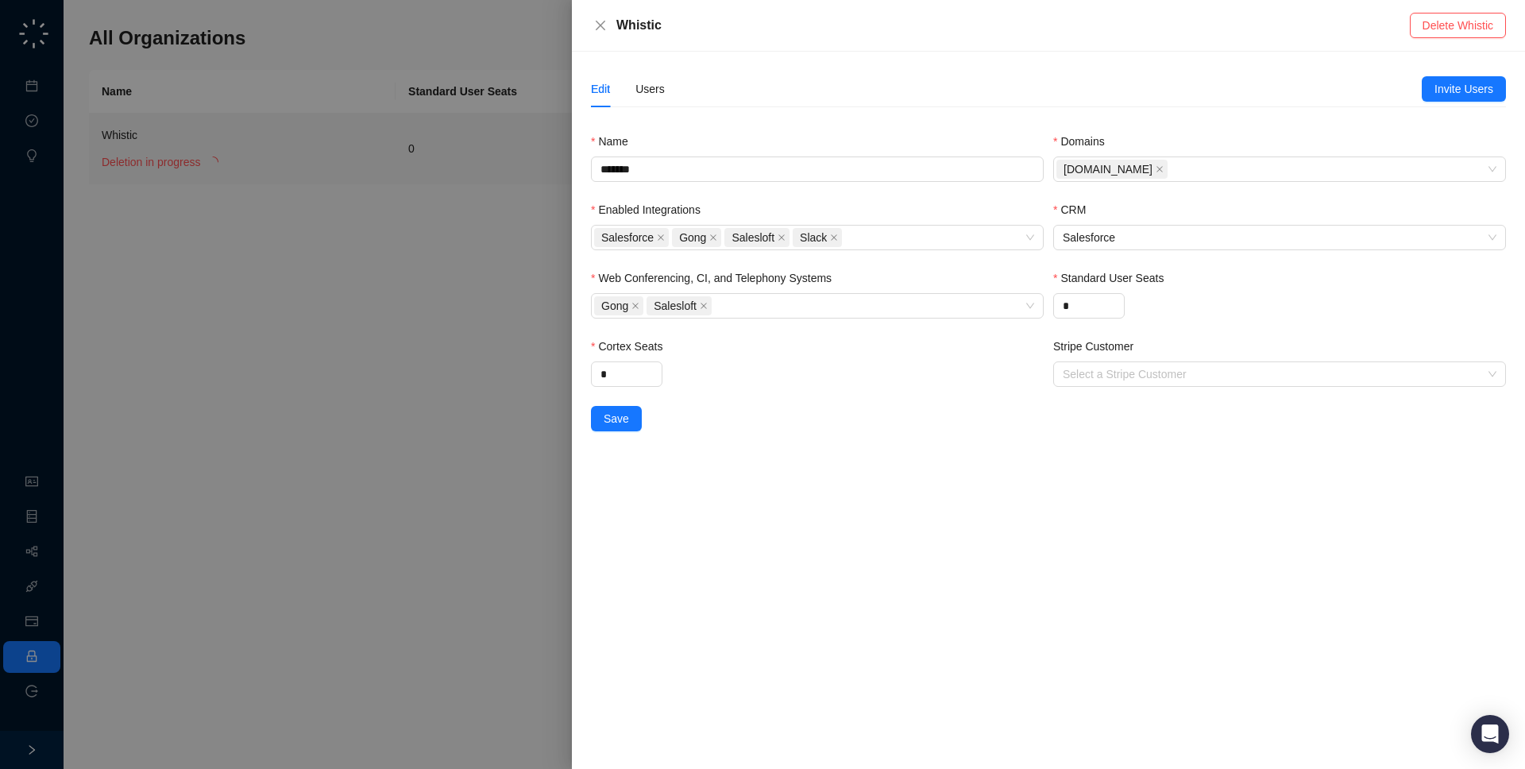
click at [399, 172] on div at bounding box center [762, 384] width 1525 height 769
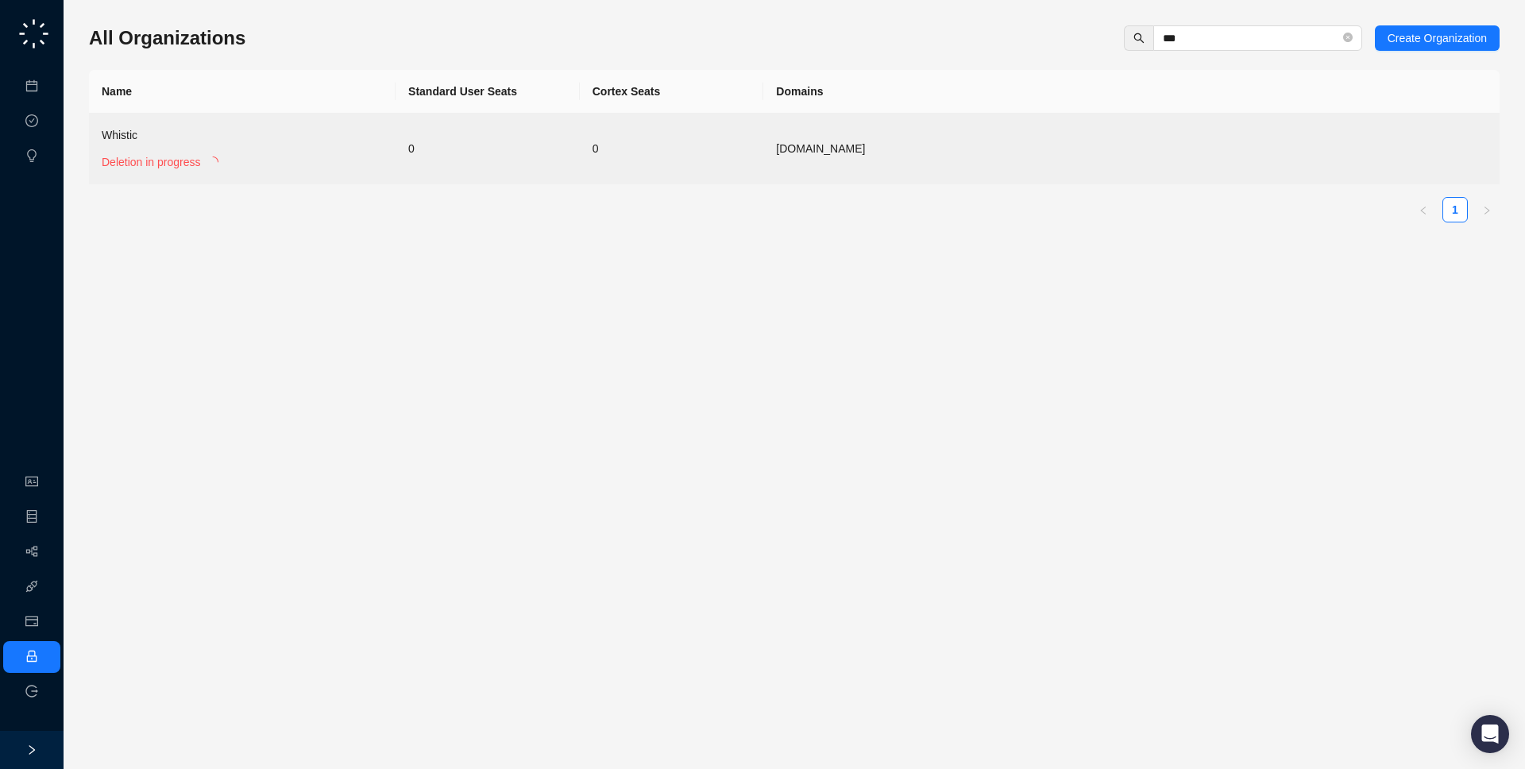
click at [399, 172] on td "0" at bounding box center [488, 149] width 184 height 71
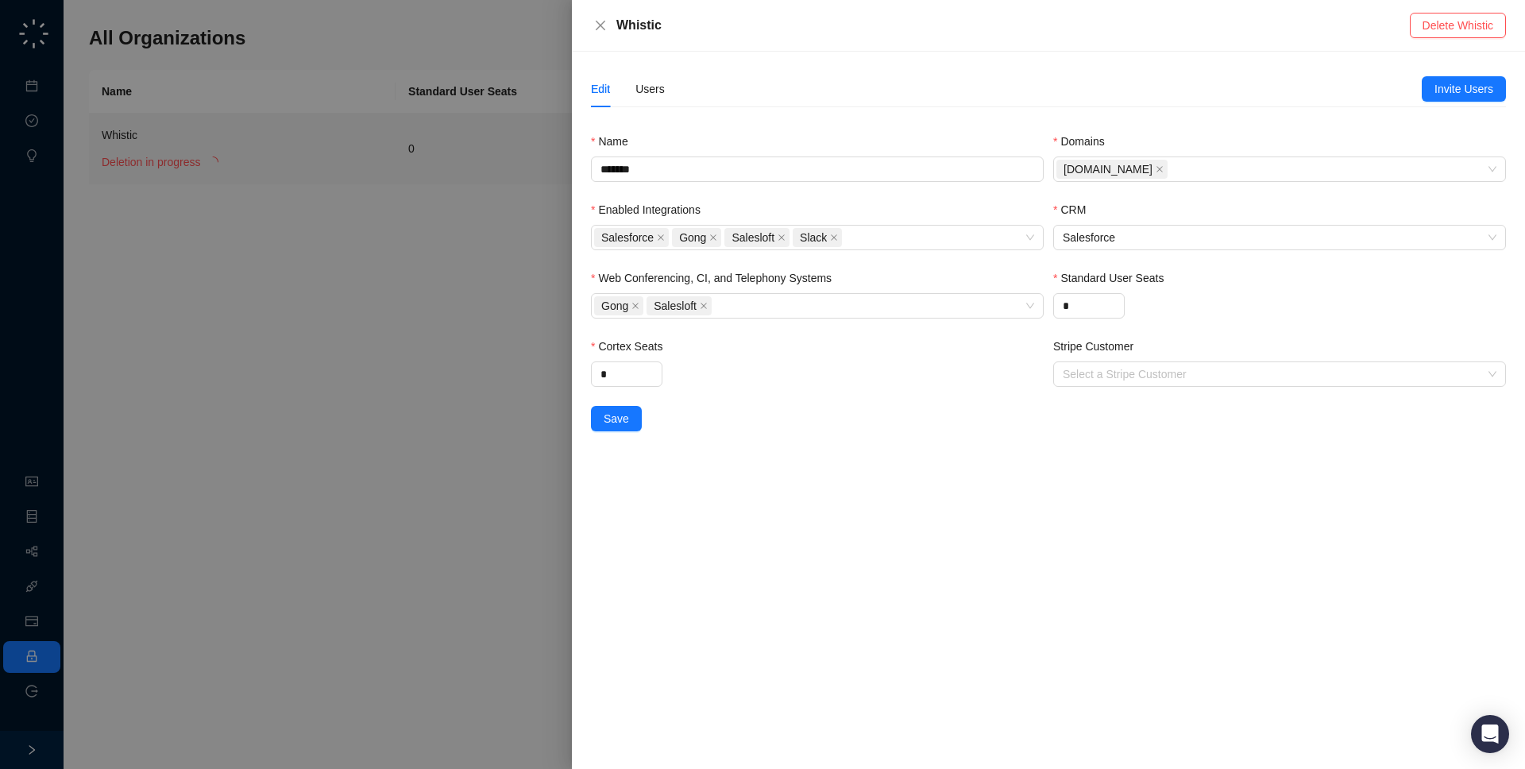
click at [399, 172] on div at bounding box center [762, 384] width 1525 height 769
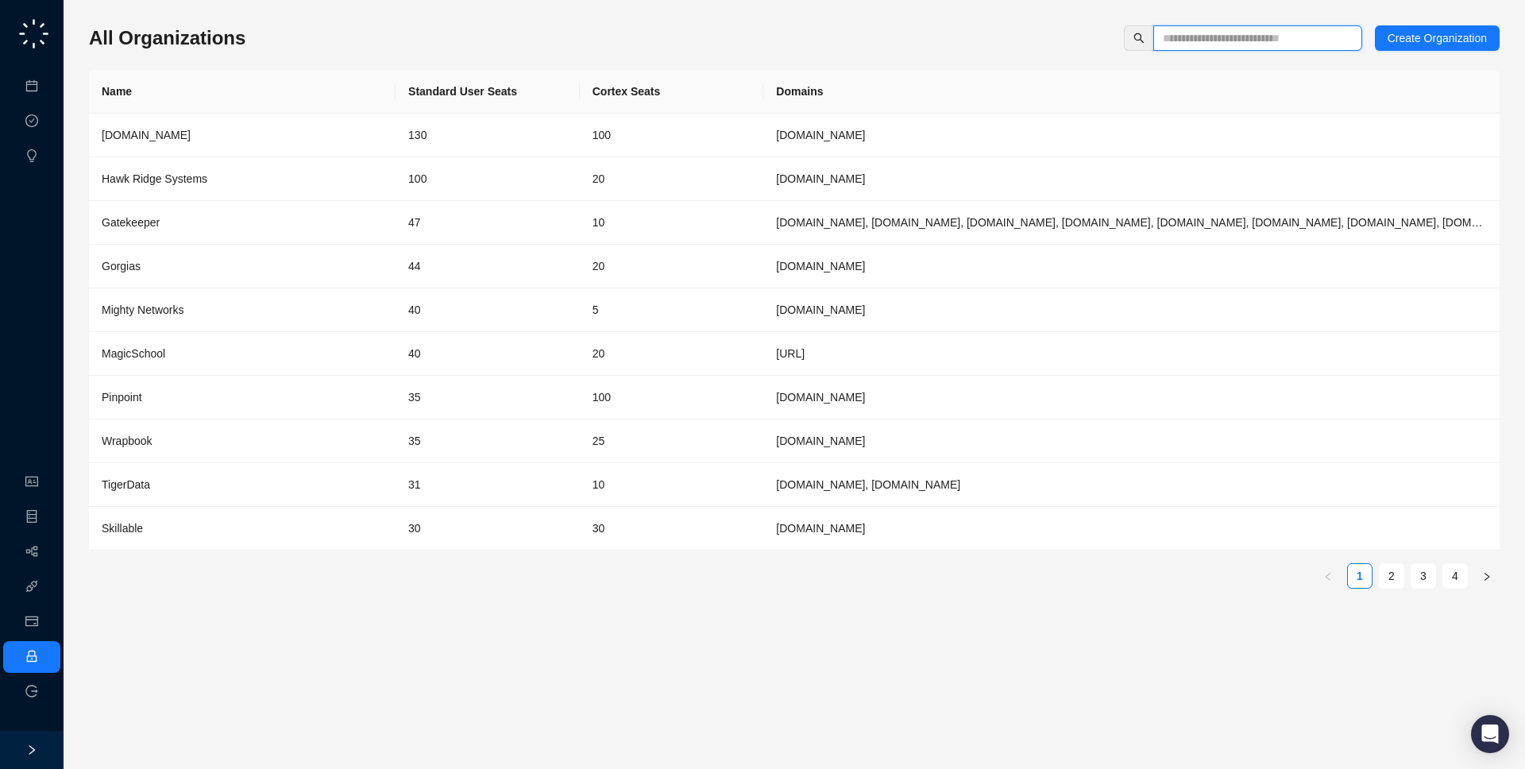
click at [1243, 45] on input "text" at bounding box center [1251, 37] width 177 height 17
type input "*"
click at [1196, 44] on input "text" at bounding box center [1251, 37] width 177 height 17
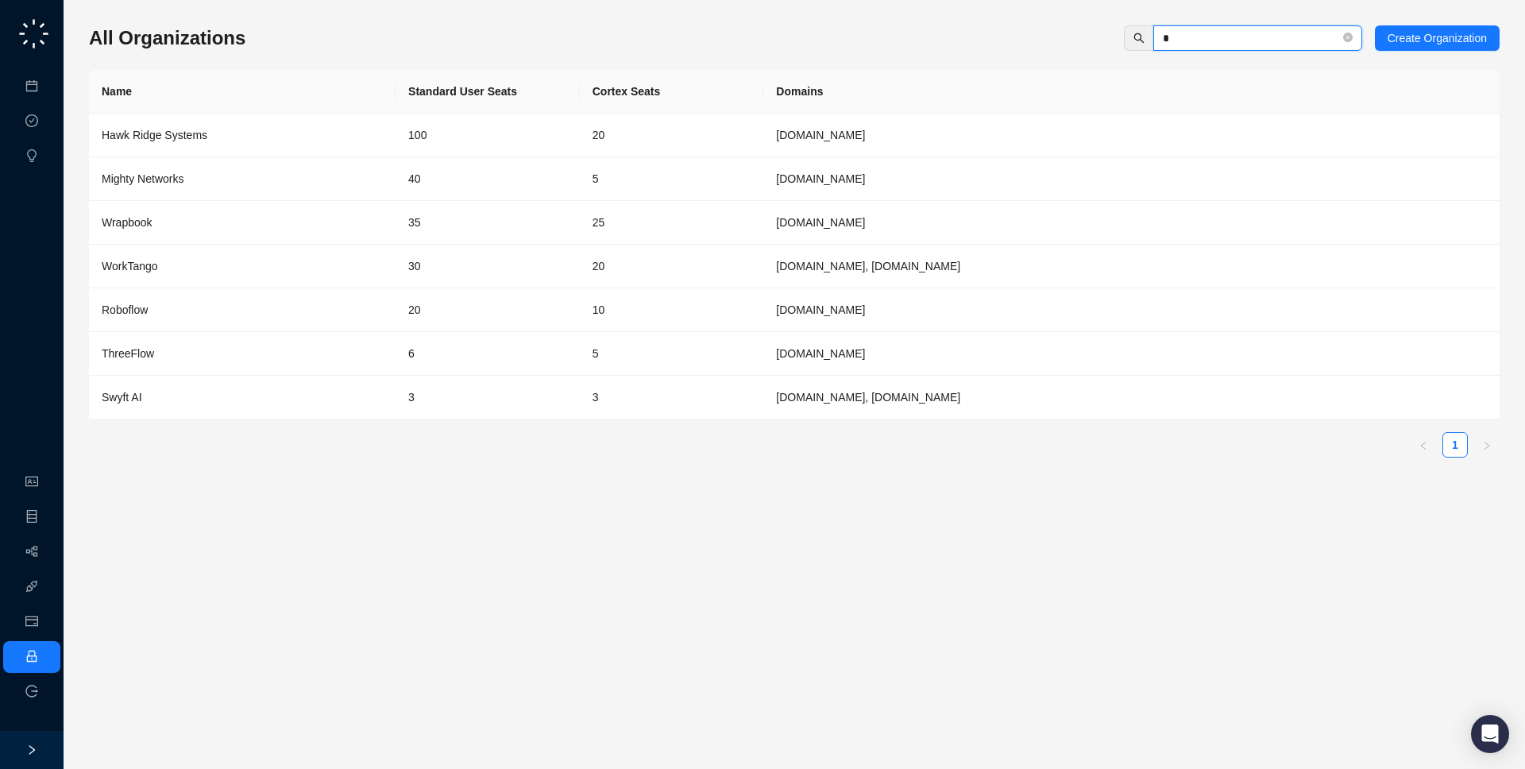
type input "**"
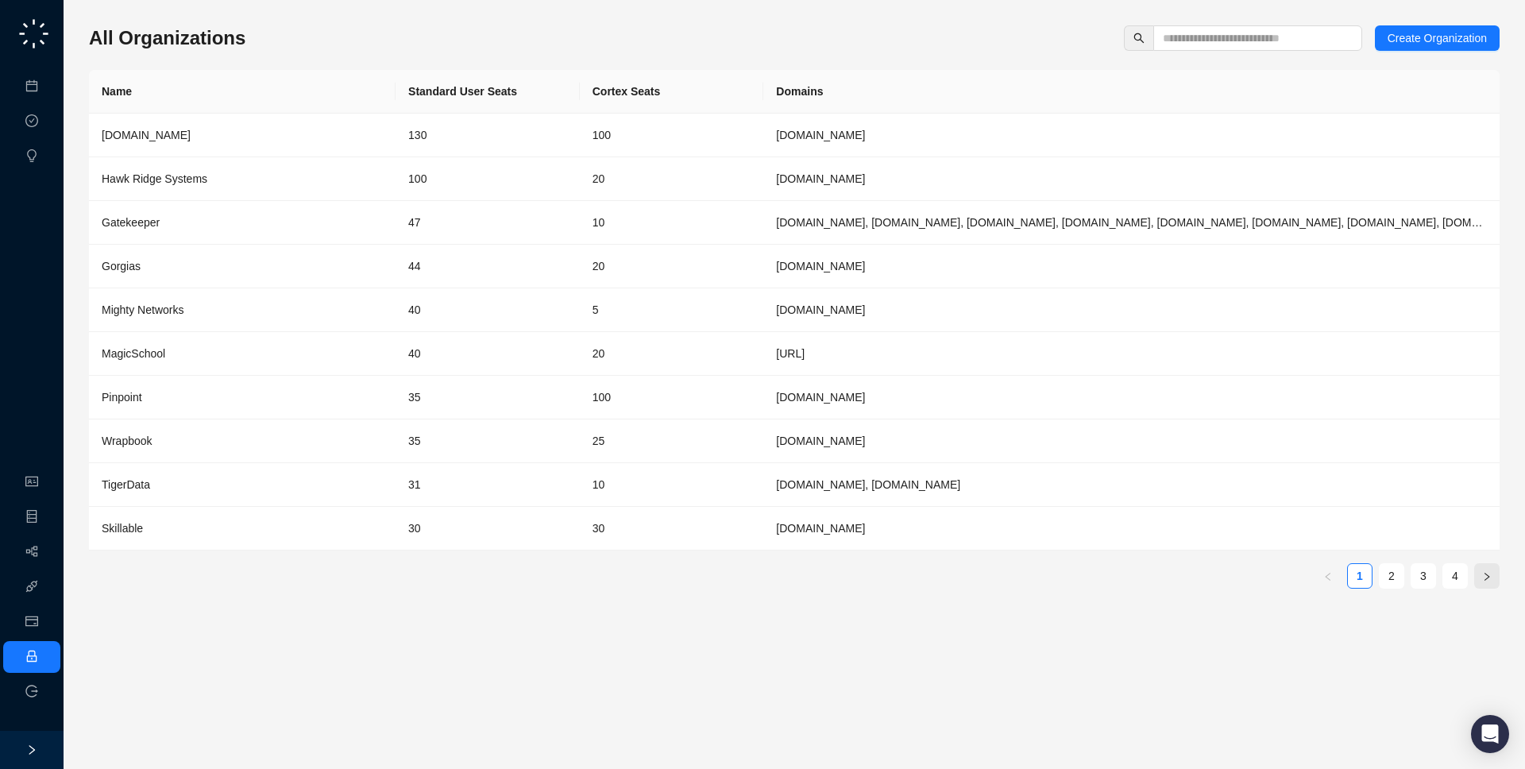
click at [1493, 583] on button "button" at bounding box center [1486, 575] width 25 height 25
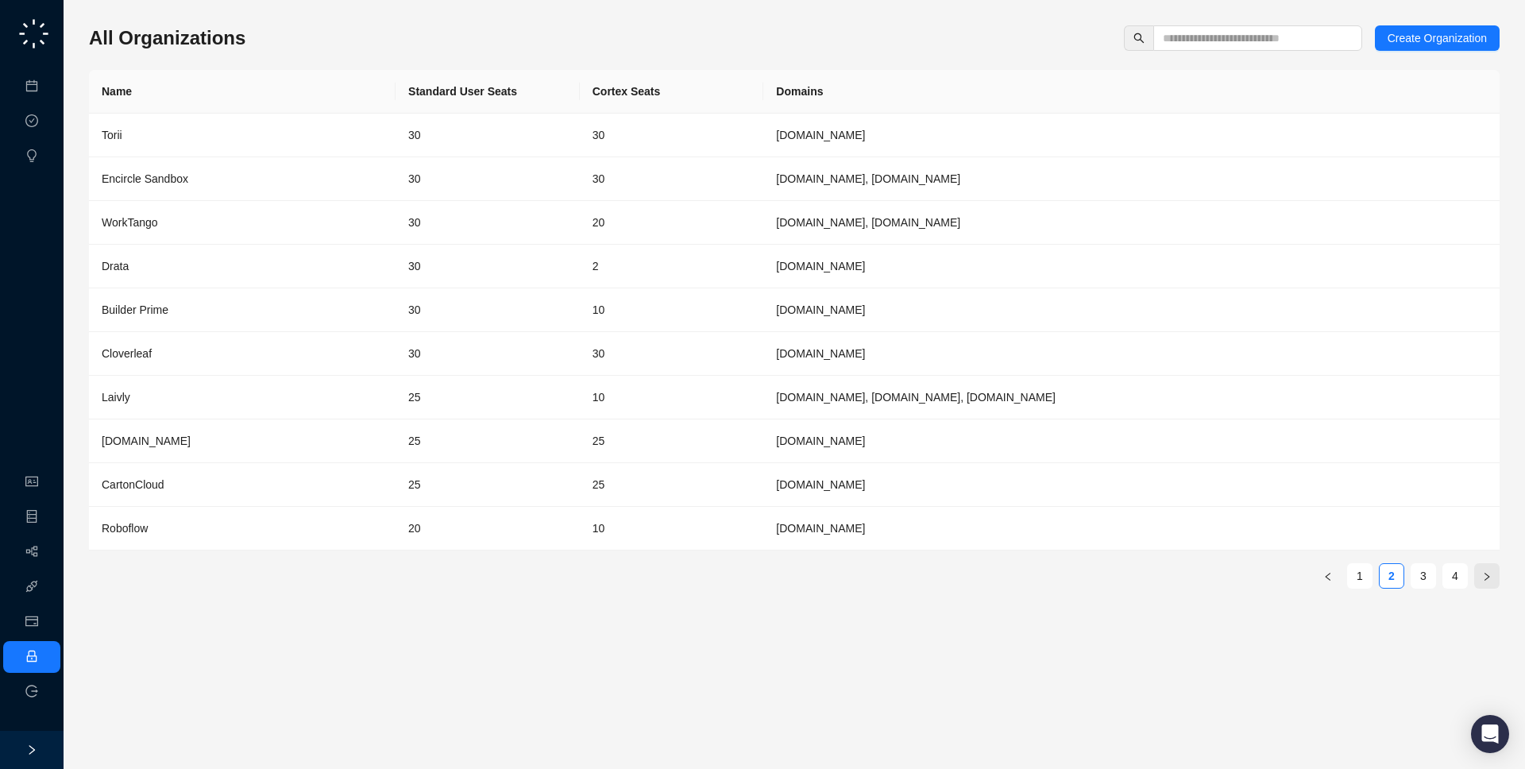
click at [1493, 582] on button "button" at bounding box center [1486, 575] width 25 height 25
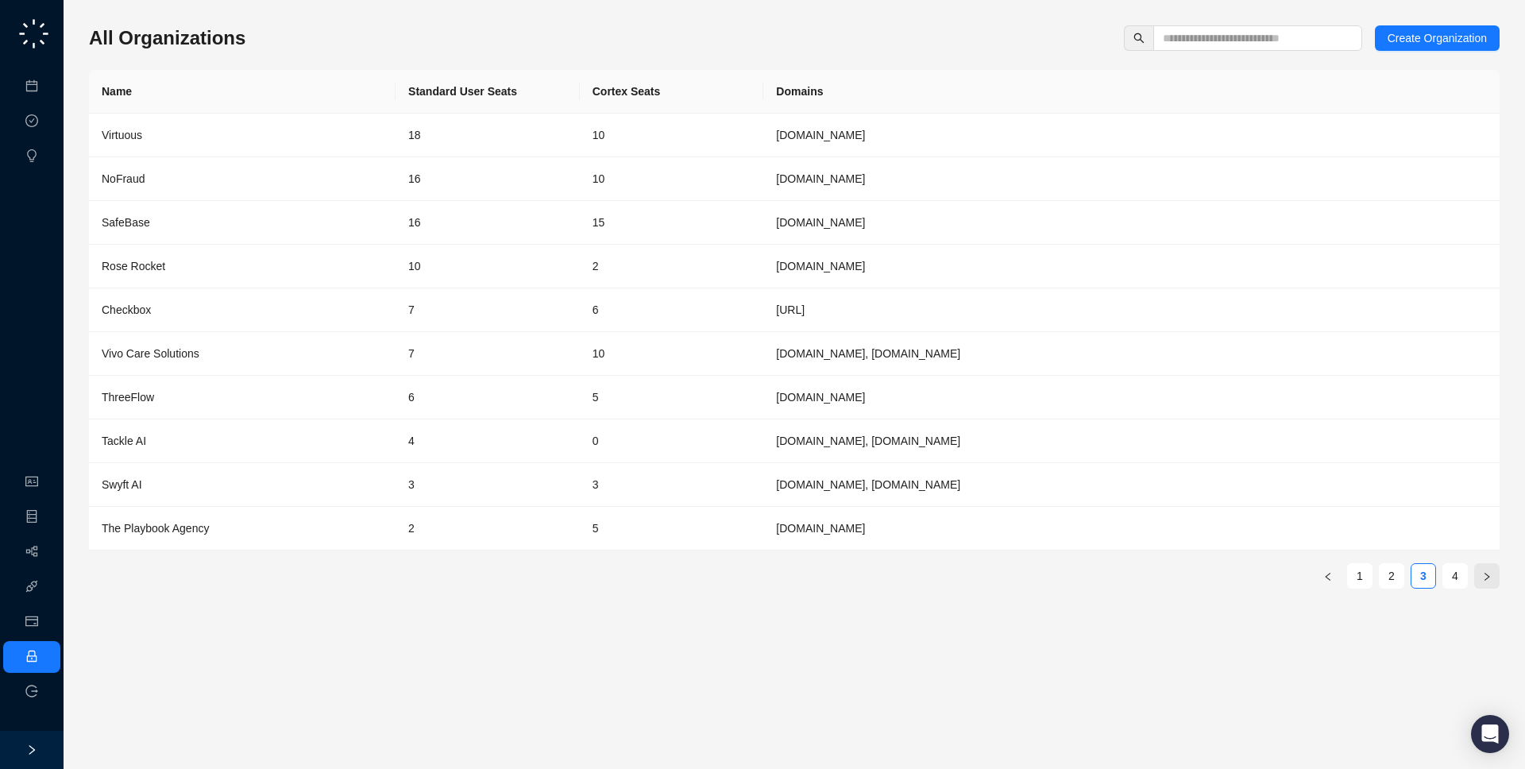
click at [1493, 582] on button "button" at bounding box center [1486, 575] width 25 height 25
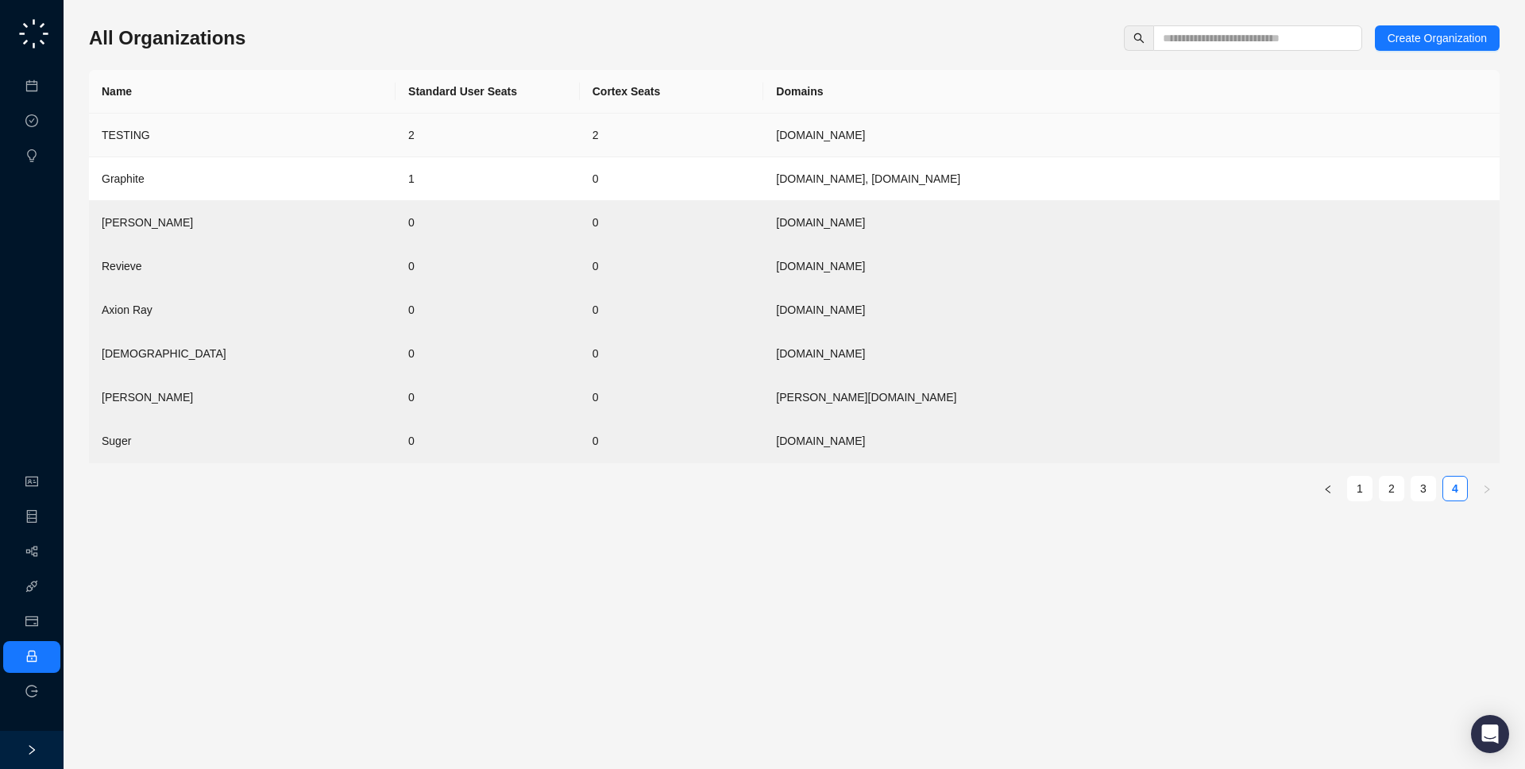
click at [796, 145] on td "get-swyftai.com" at bounding box center [1131, 136] width 736 height 44
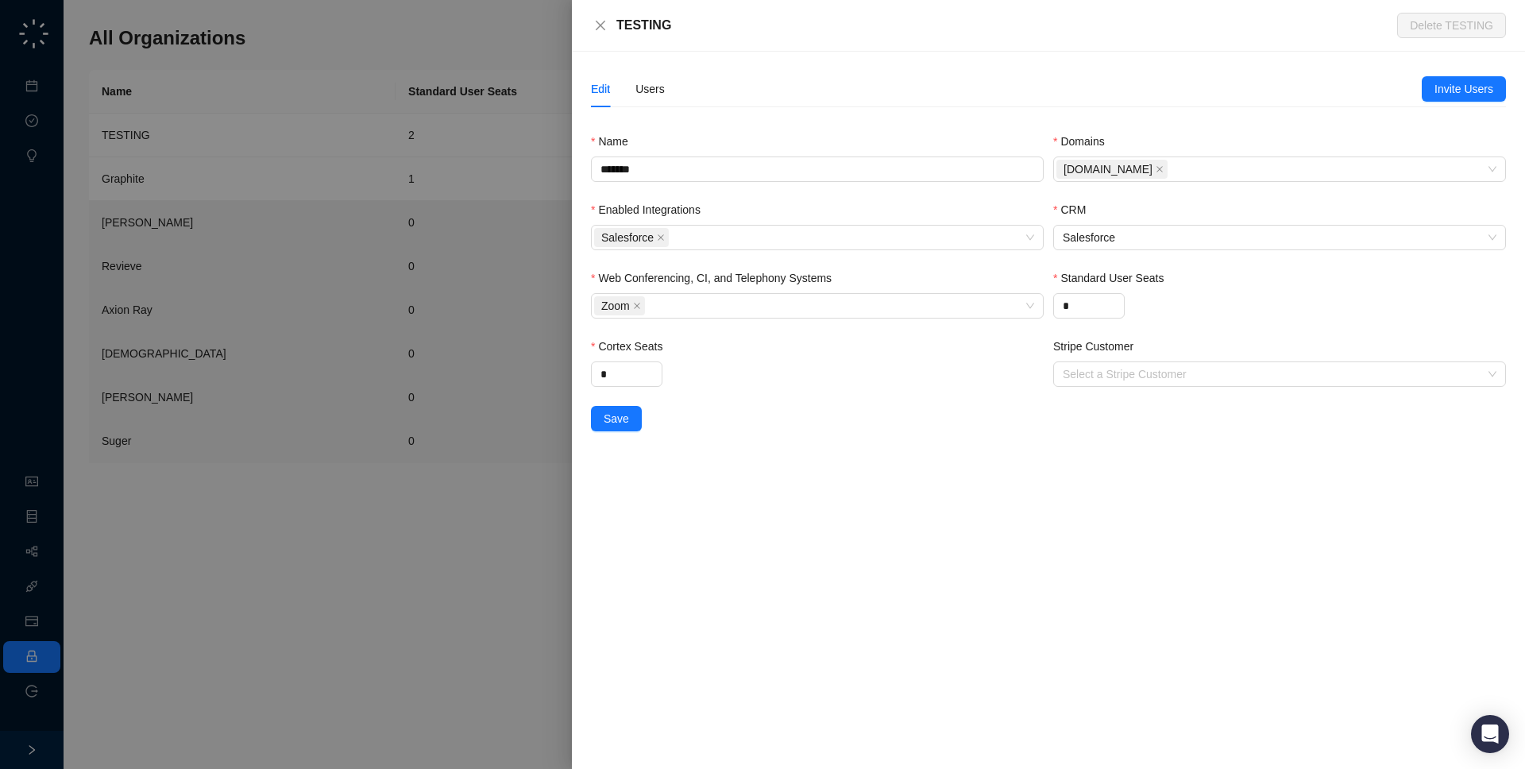
click at [669, 91] on div "Edit Users" at bounding box center [1006, 89] width 831 height 37
click at [662, 91] on div "Users" at bounding box center [649, 88] width 29 height 17
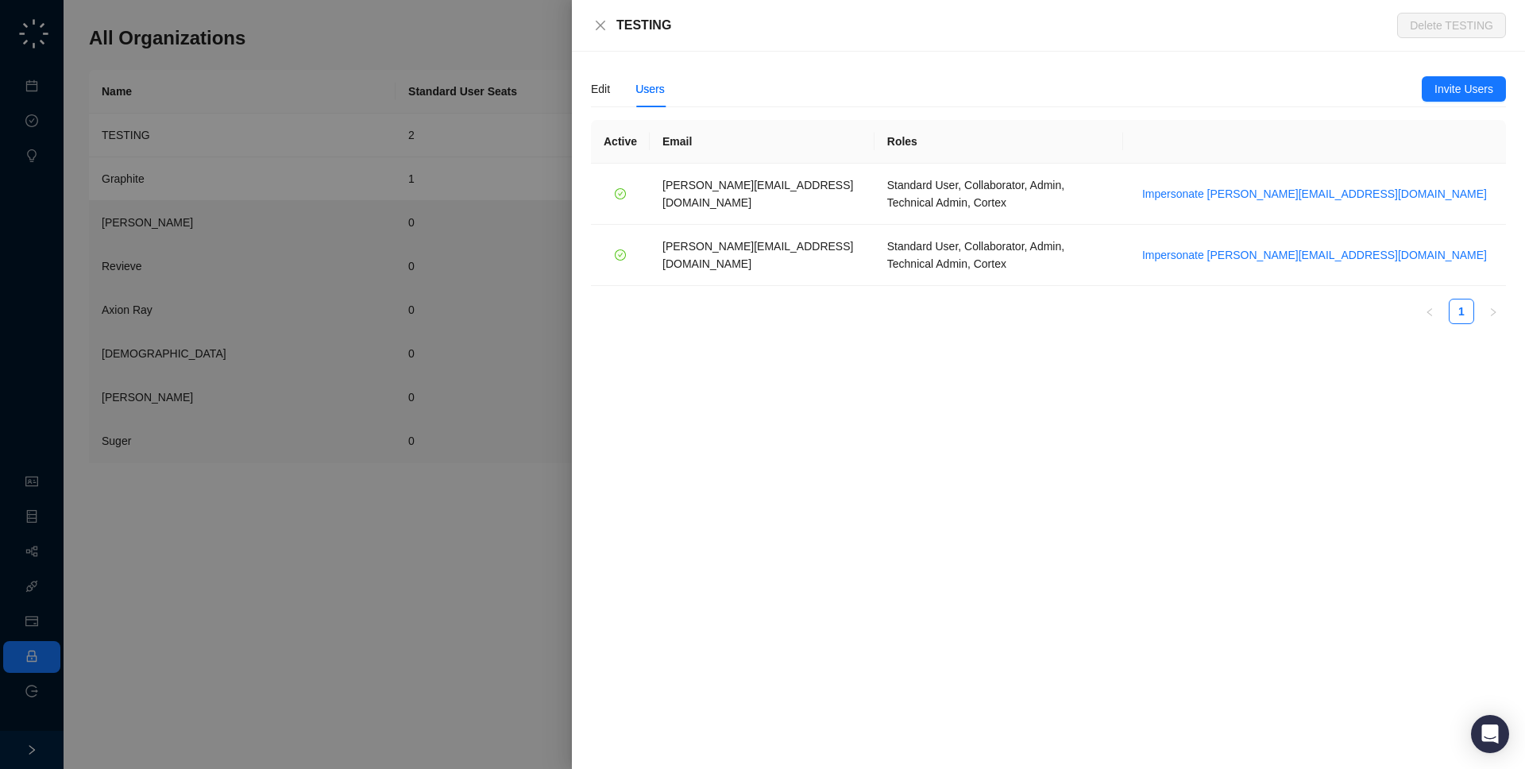
click at [366, 257] on div at bounding box center [762, 384] width 1525 height 769
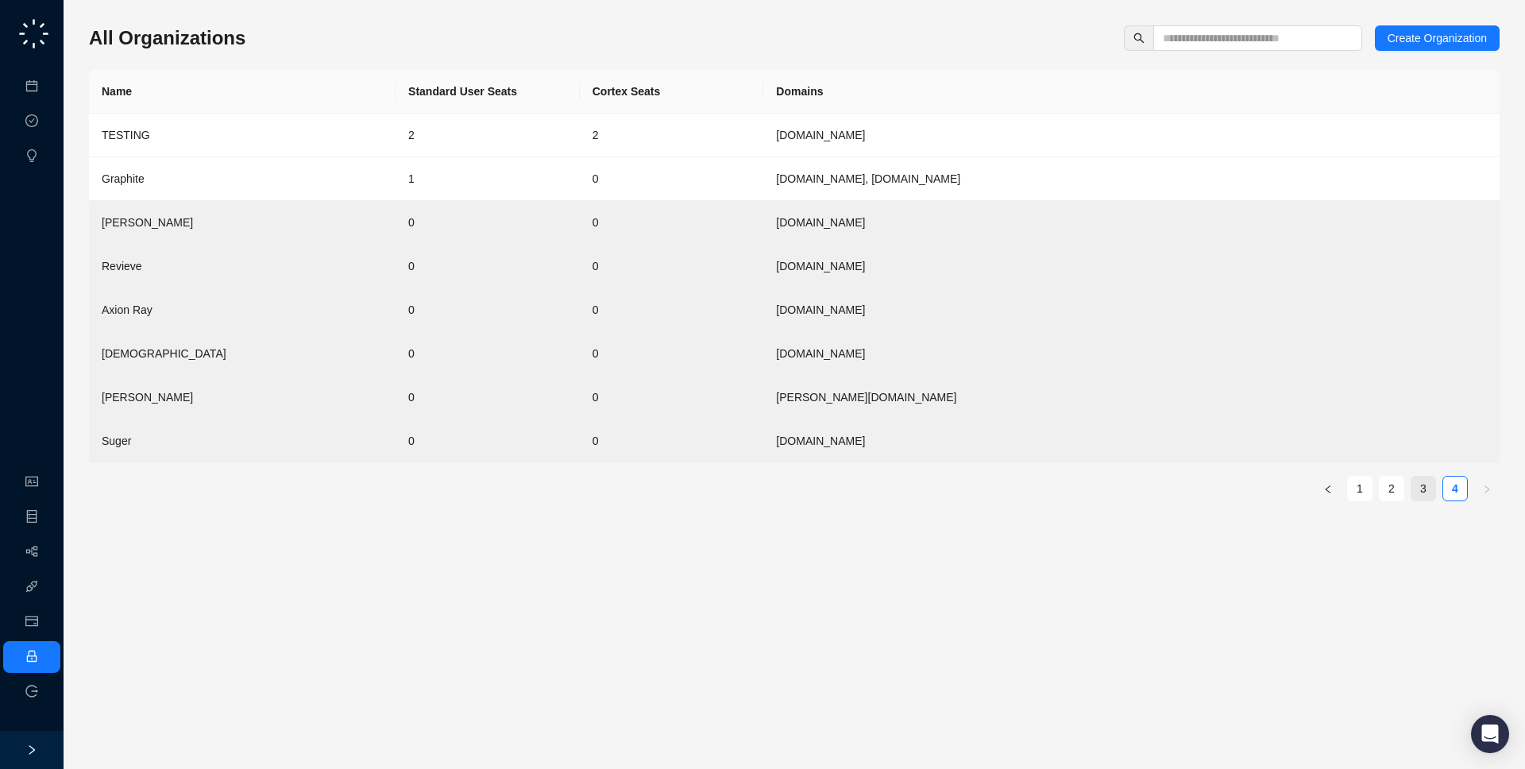
click at [1415, 490] on link "3" at bounding box center [1424, 489] width 24 height 24
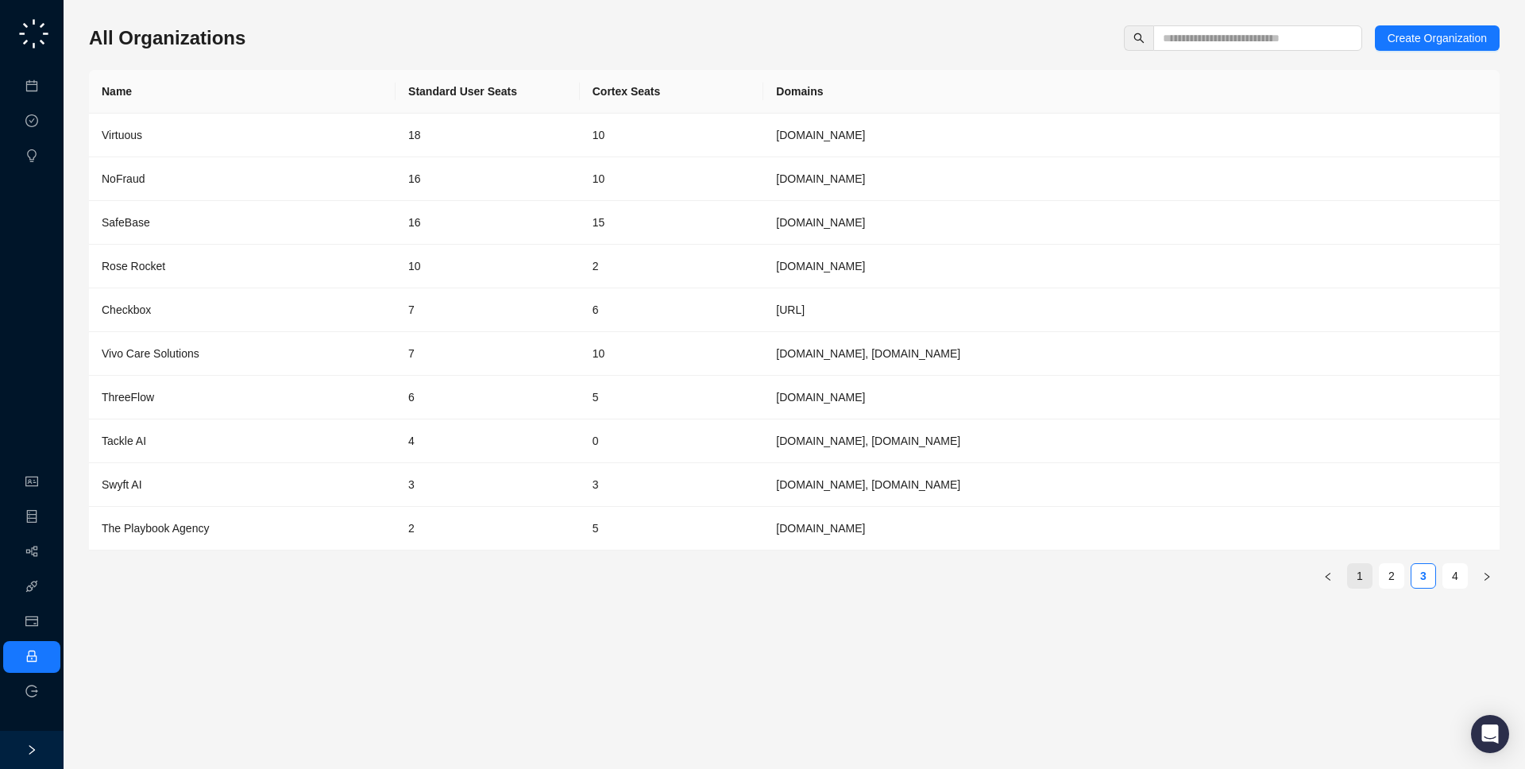
click at [1365, 579] on link "1" at bounding box center [1360, 576] width 24 height 24
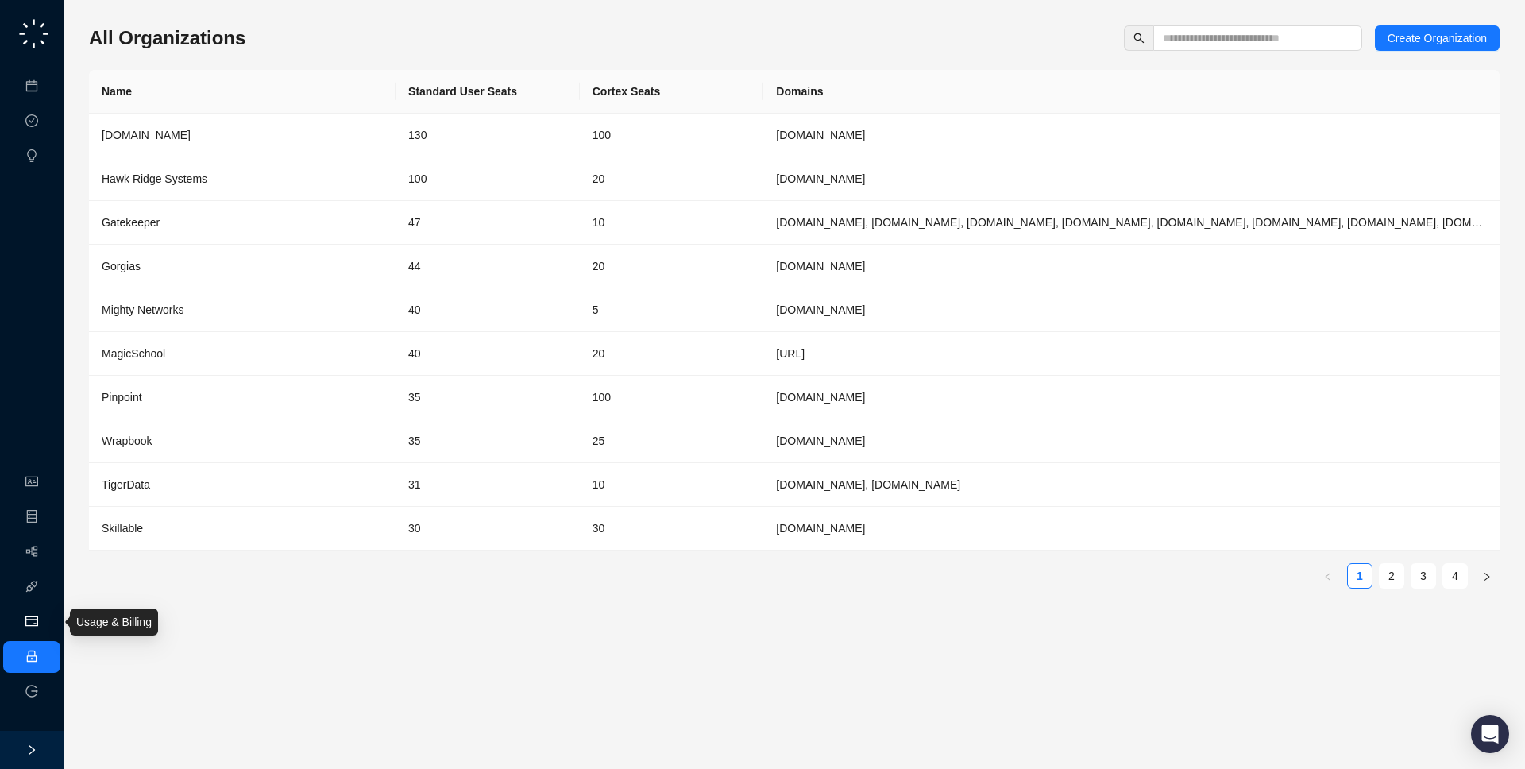
click at [46, 620] on link "Usage & Billing" at bounding box center [83, 622] width 75 height 13
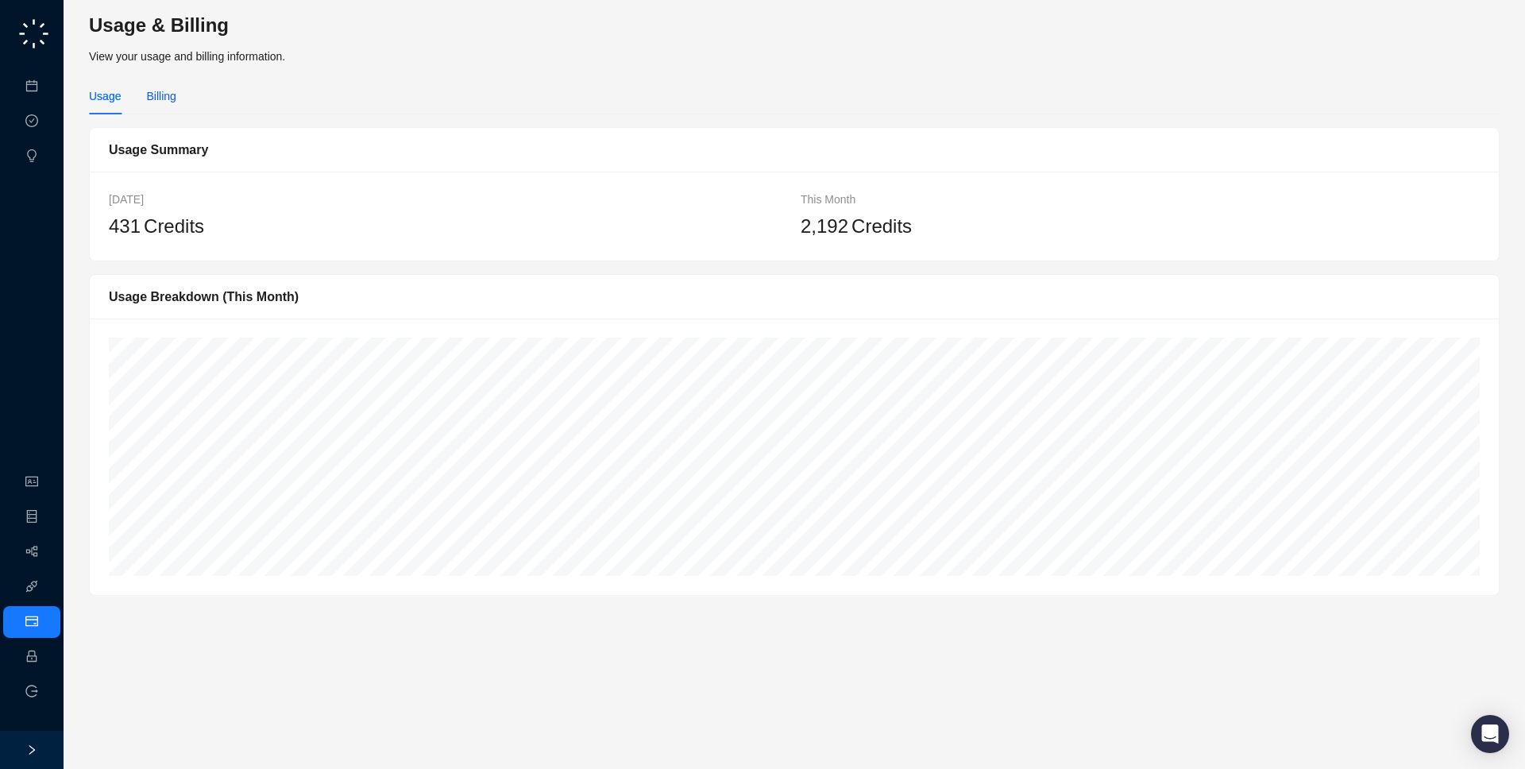
click at [159, 104] on div "Billing" at bounding box center [160, 95] width 29 height 17
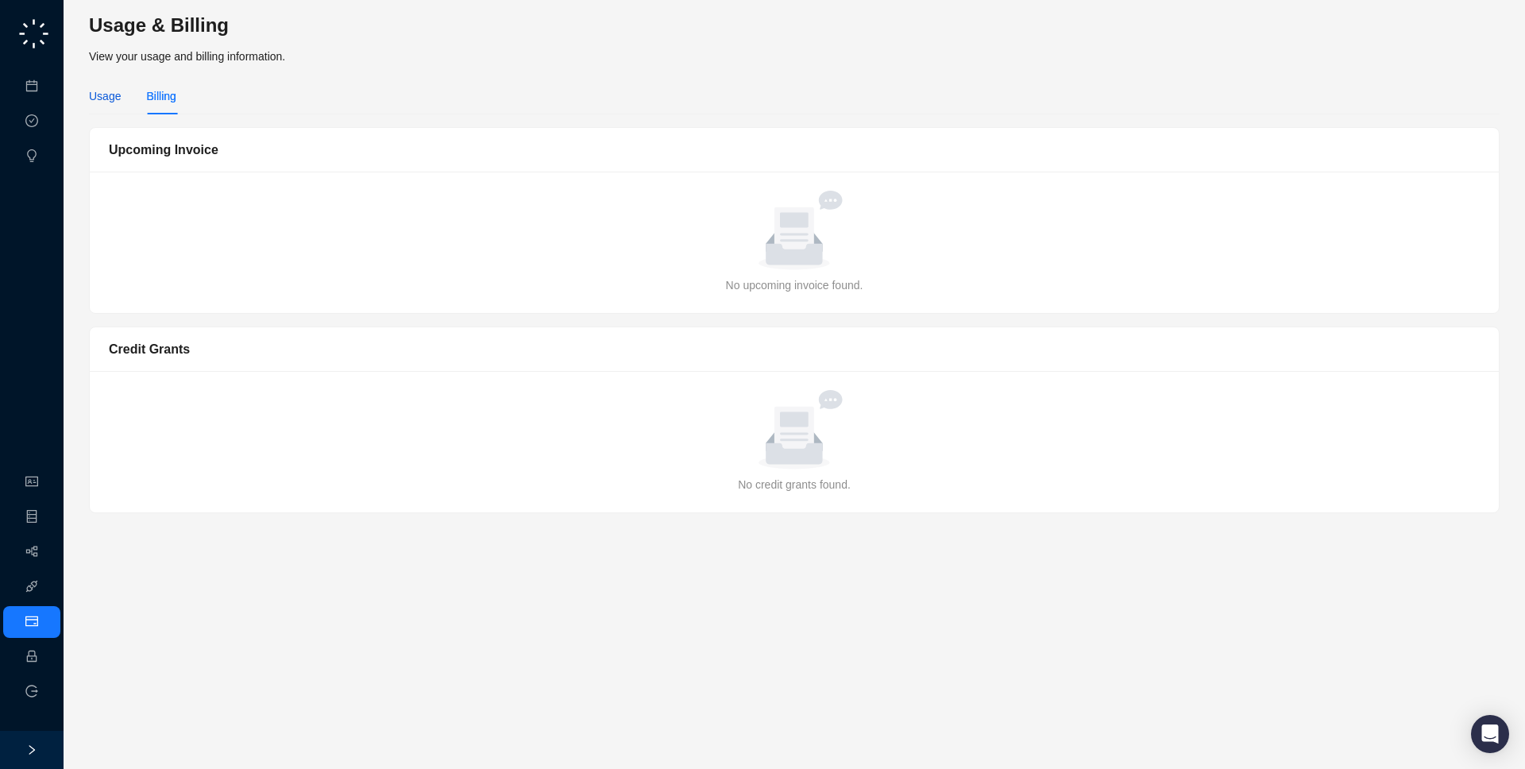
click at [108, 99] on div "Usage" at bounding box center [105, 95] width 32 height 17
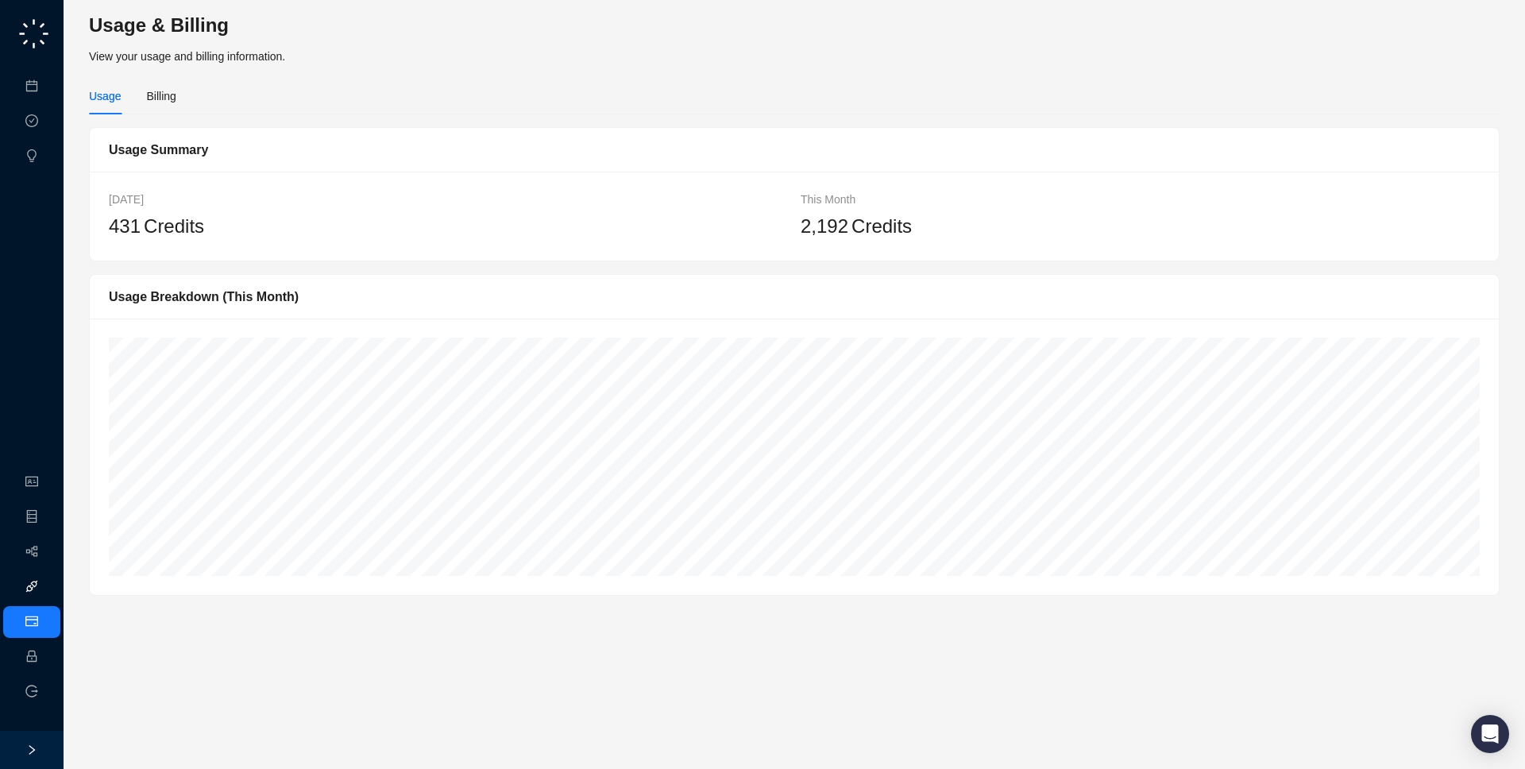
click at [46, 586] on link "Integrations" at bounding box center [75, 587] width 58 height 13
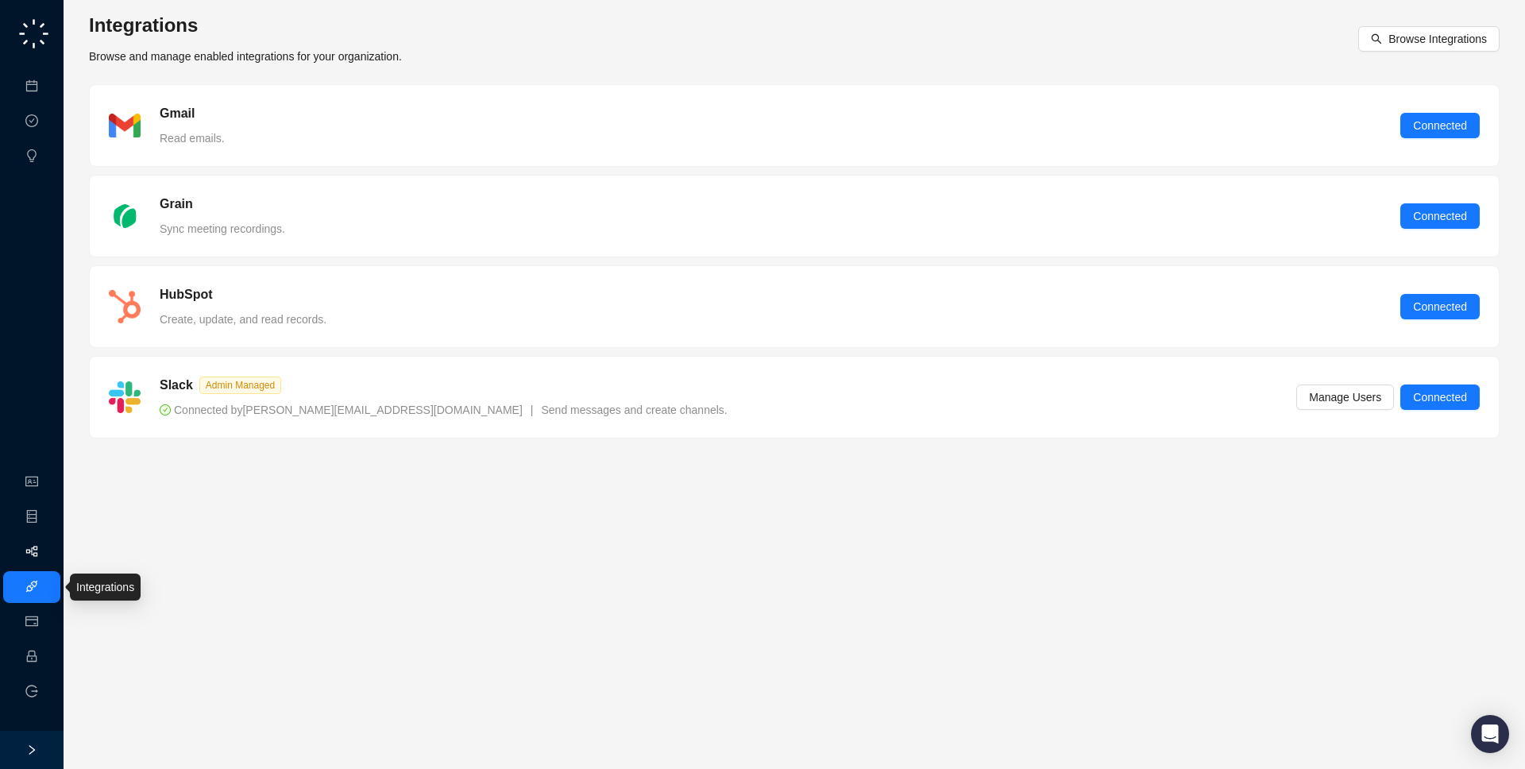
click at [46, 556] on link "Workflows" at bounding box center [71, 552] width 51 height 13
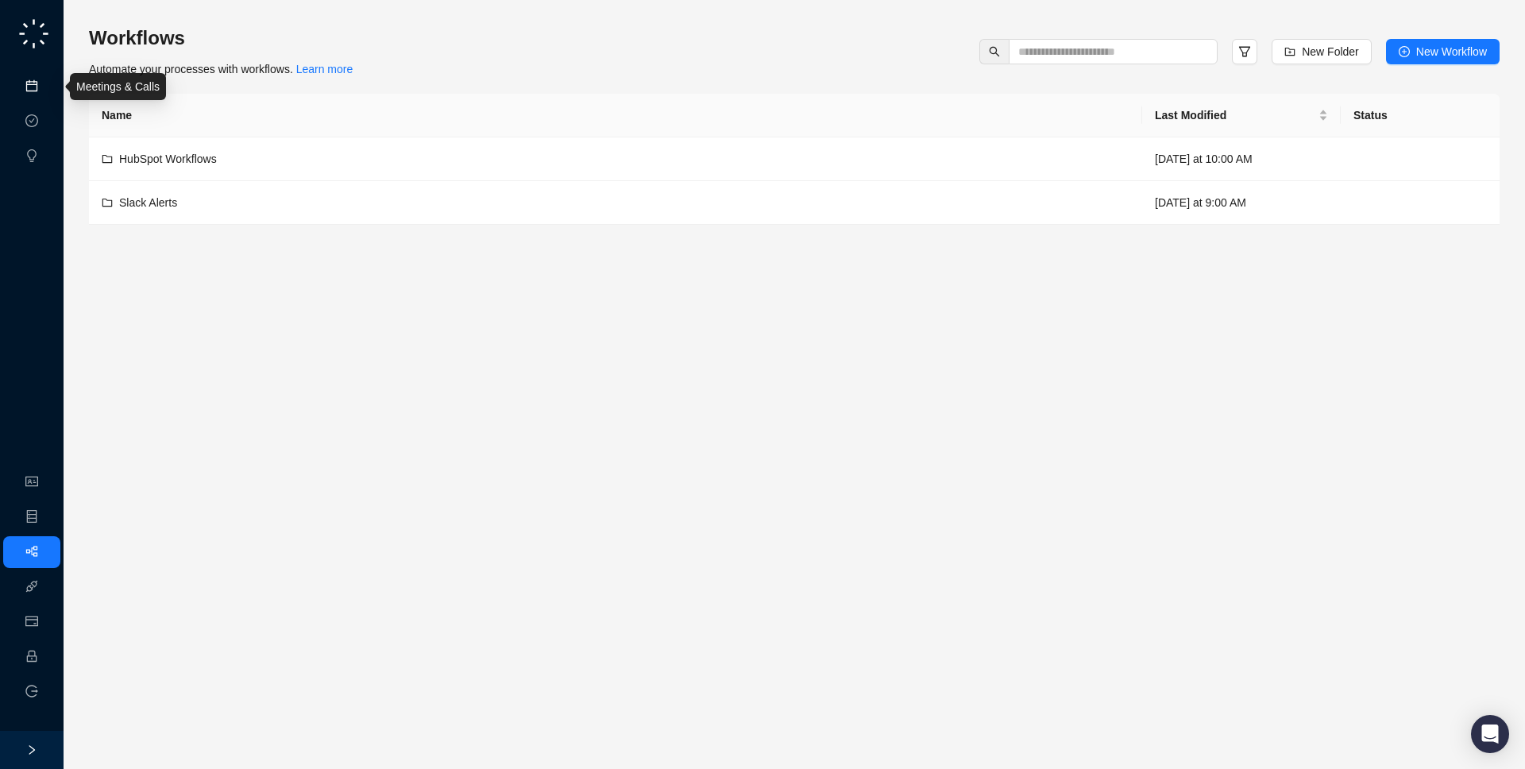
click at [46, 89] on link "Meetings & Calls" at bounding box center [87, 86] width 83 height 13
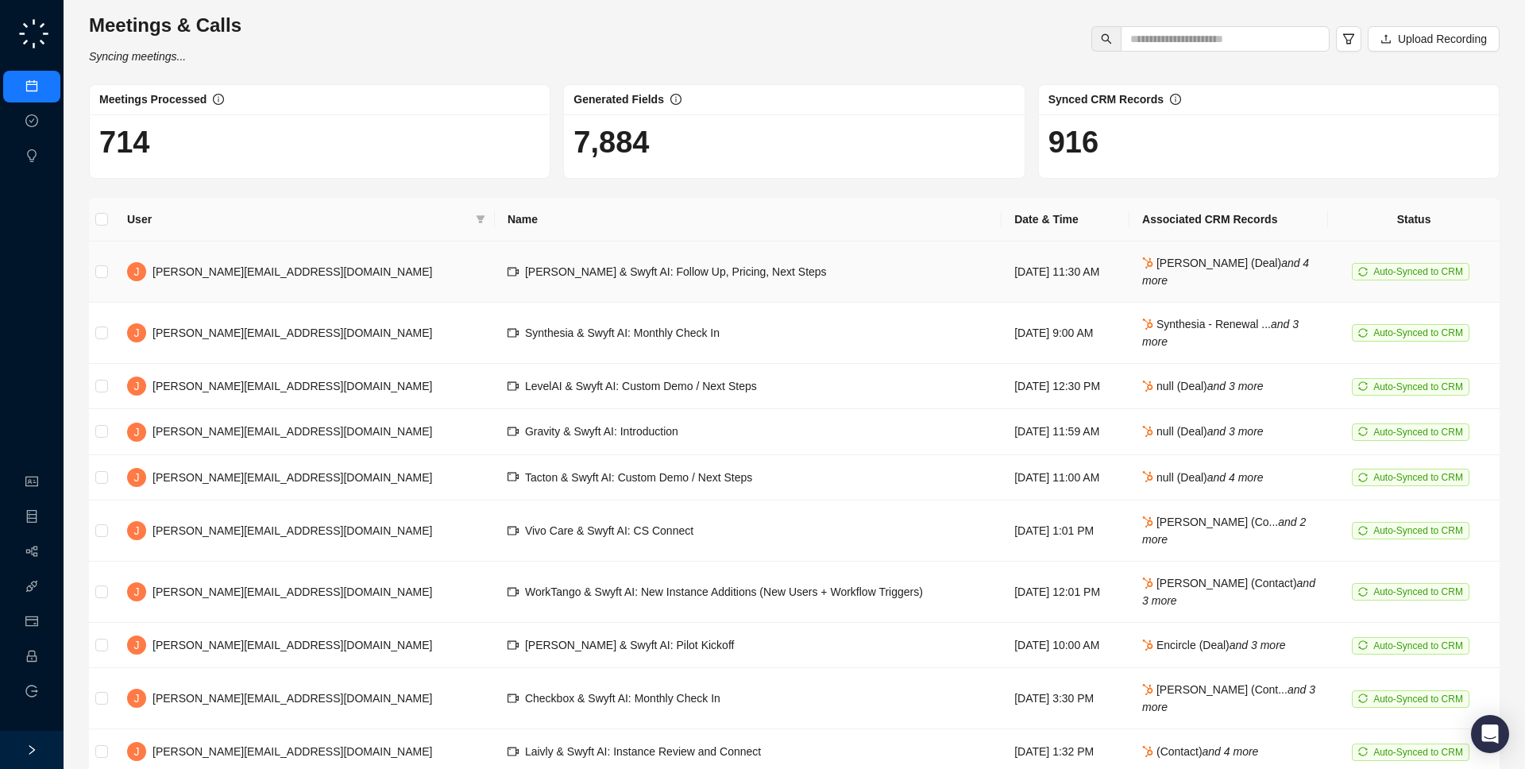
click at [669, 285] on td "Copado & Swyft AI: Follow Up, Pricing, Next Steps" at bounding box center [748, 271] width 507 height 61
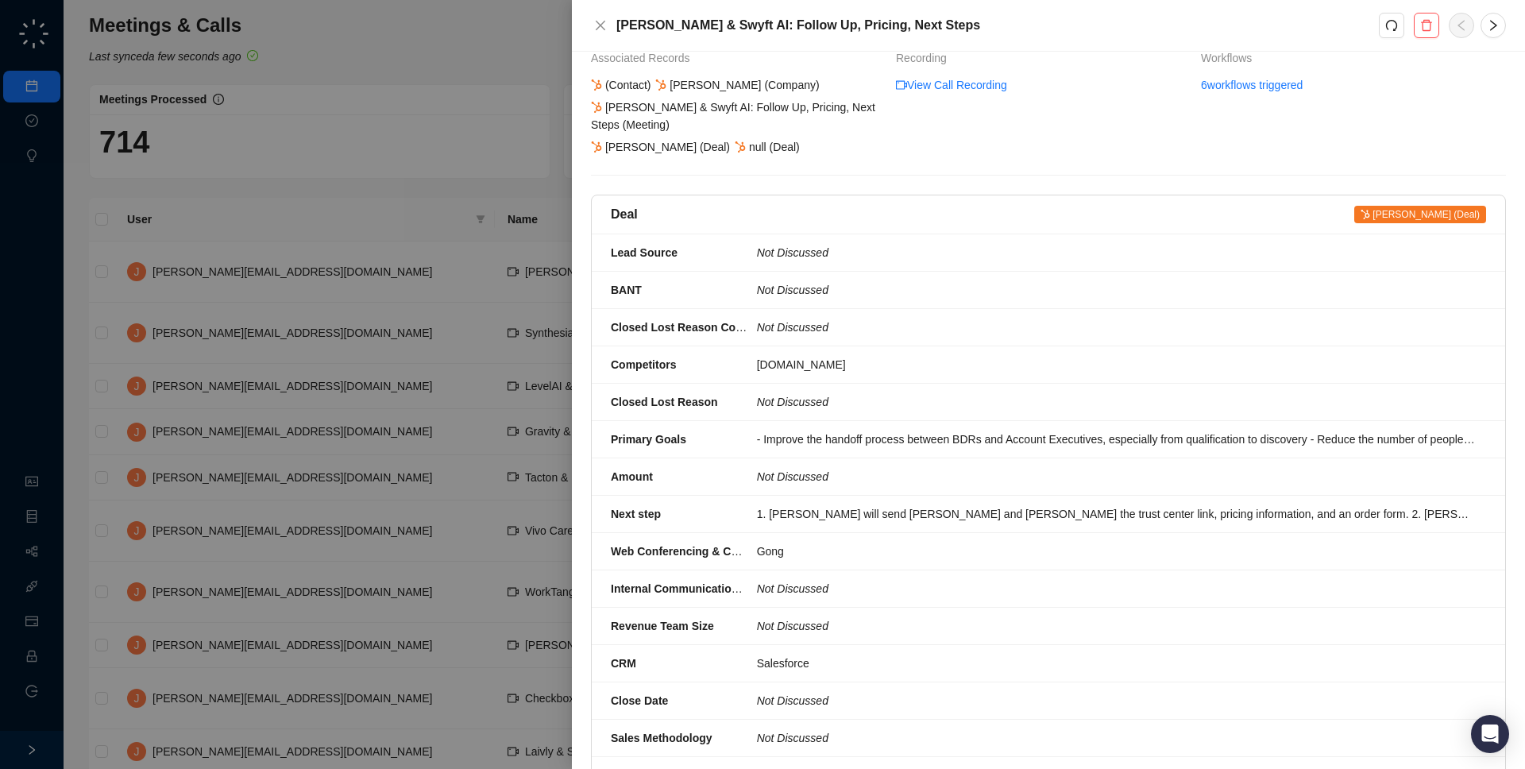
scroll to position [111, 0]
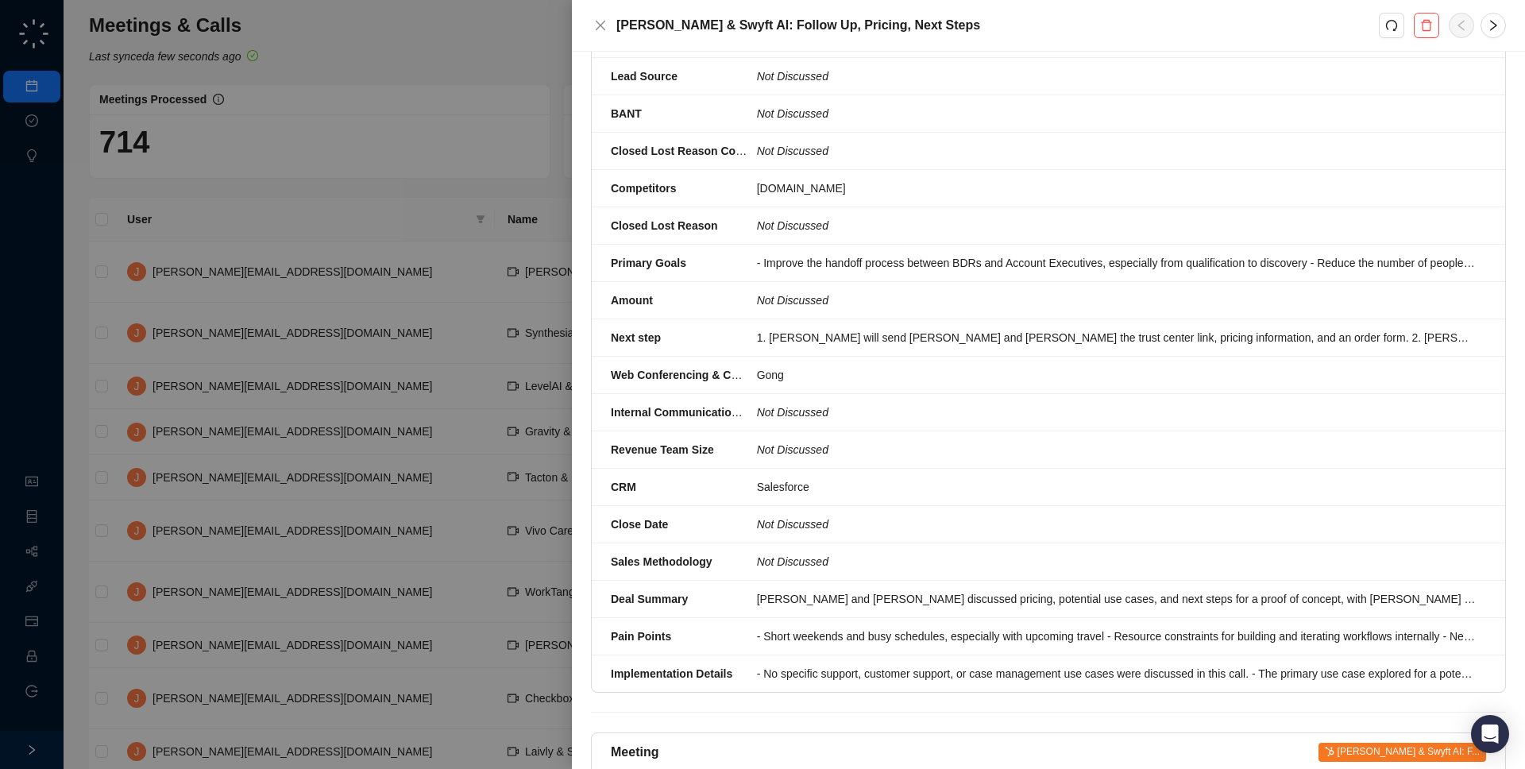
click at [488, 334] on div at bounding box center [762, 384] width 1525 height 769
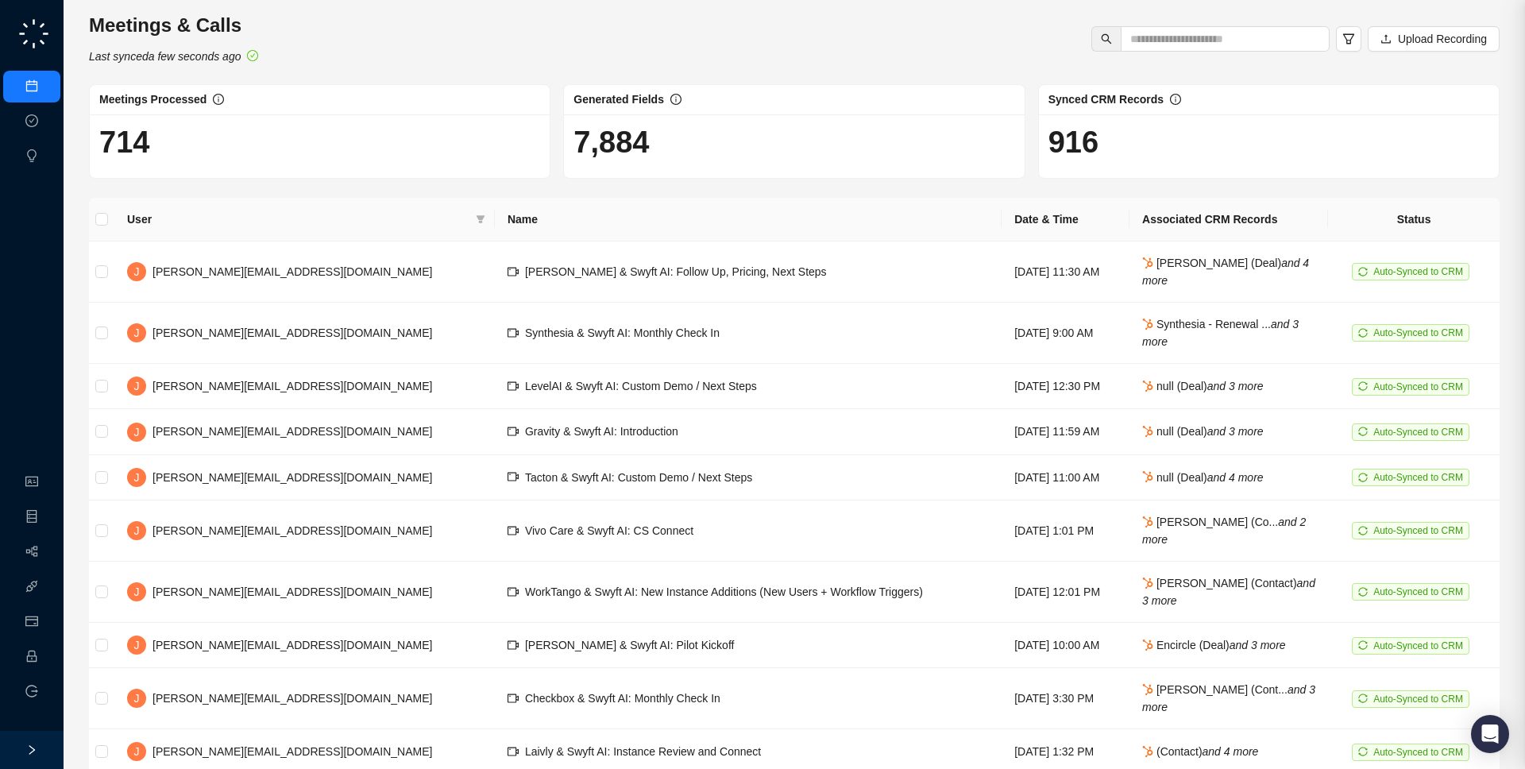
scroll to position [269, 0]
